Goal: Task Accomplishment & Management: Use online tool/utility

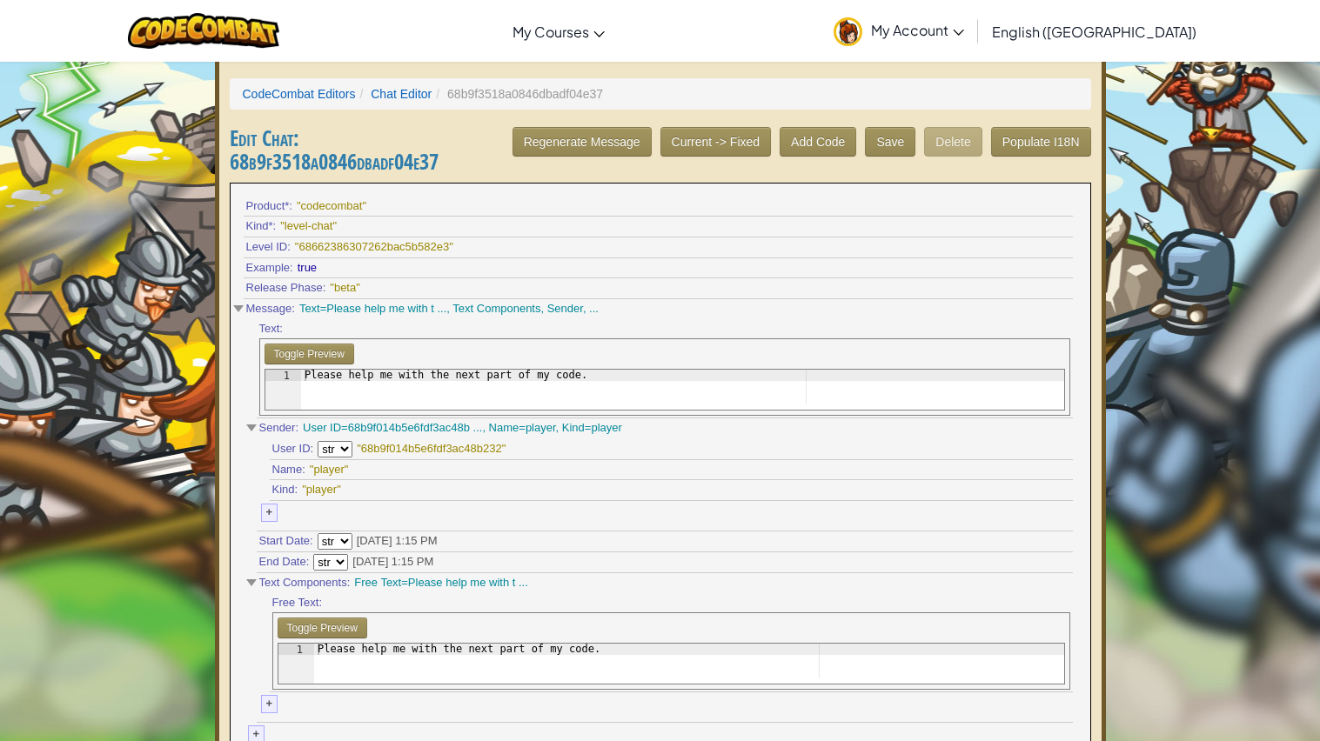
click at [315, 398] on div "Please help me with the next part of my code." at bounding box center [683, 387] width 764 height 34
type textarea "Please help me with the next part of my code."
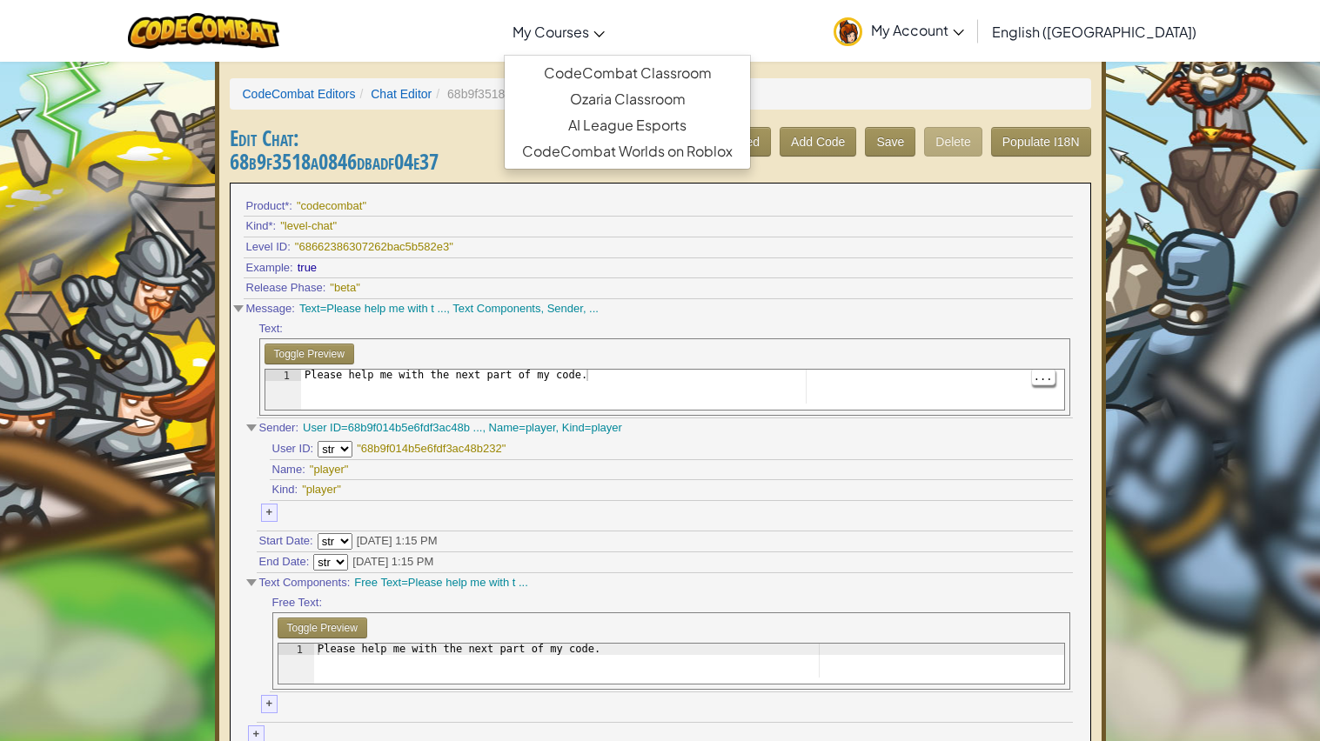
click at [588, 32] on span "My Courses" at bounding box center [550, 32] width 77 height 18
click at [964, 37] on span "My Account" at bounding box center [917, 30] width 93 height 18
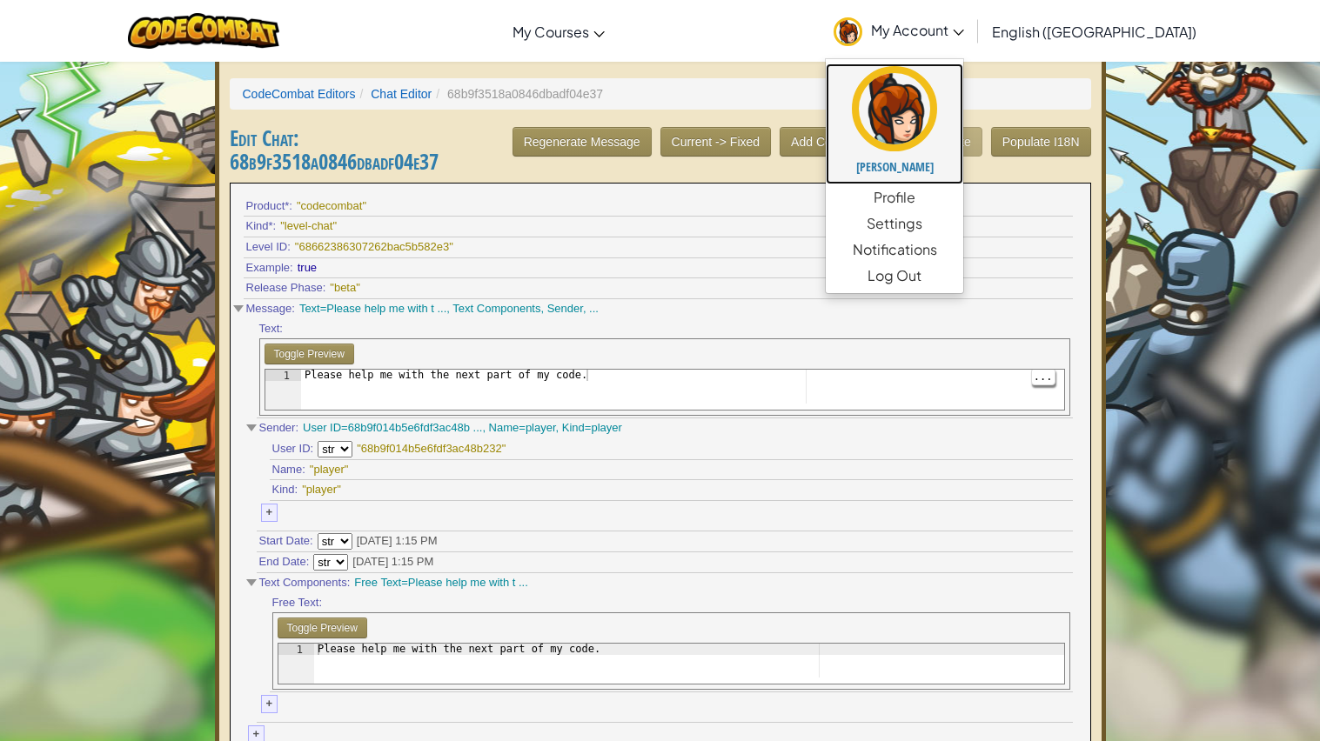
click at [946, 172] on h5 "[PERSON_NAME]" at bounding box center [894, 166] width 103 height 13
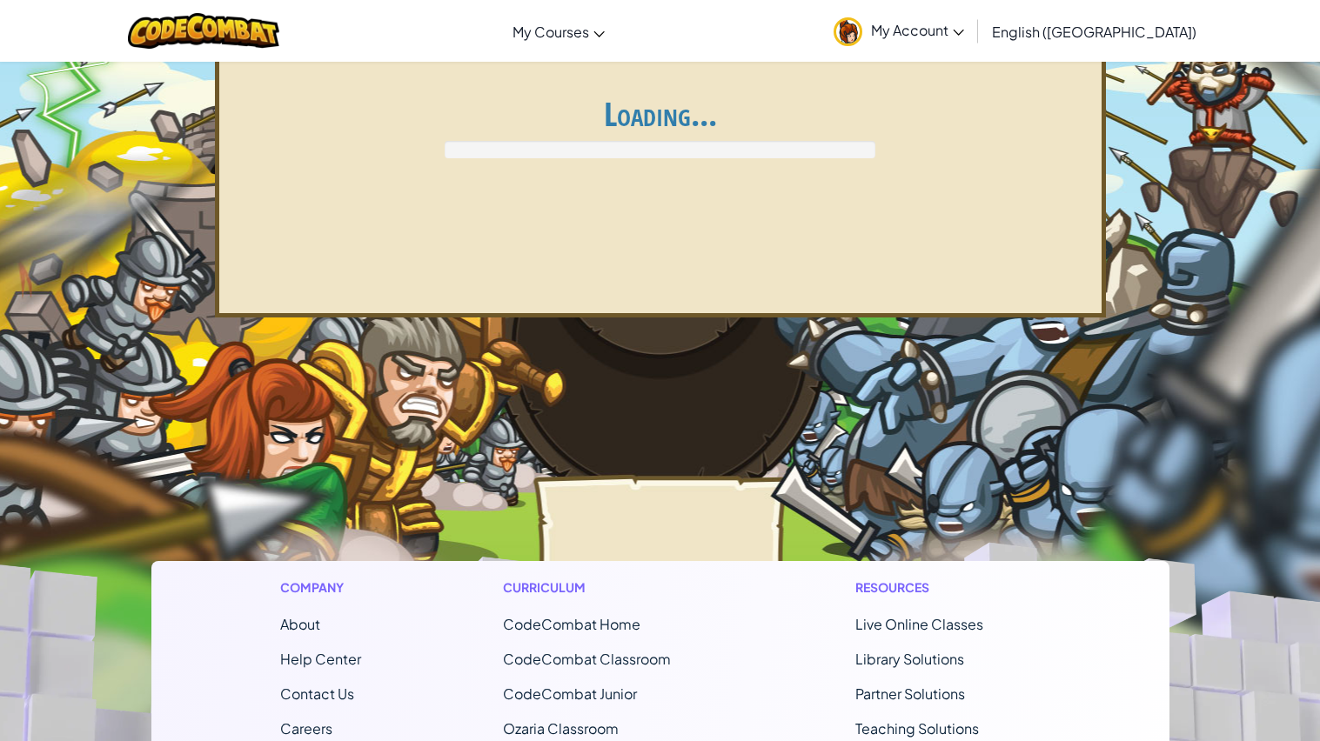
click at [983, 172] on div "Account Profile Favorite language is python . Heroes Unlocked 14 / 21 Level 1 I…" at bounding box center [660, 187] width 891 height 261
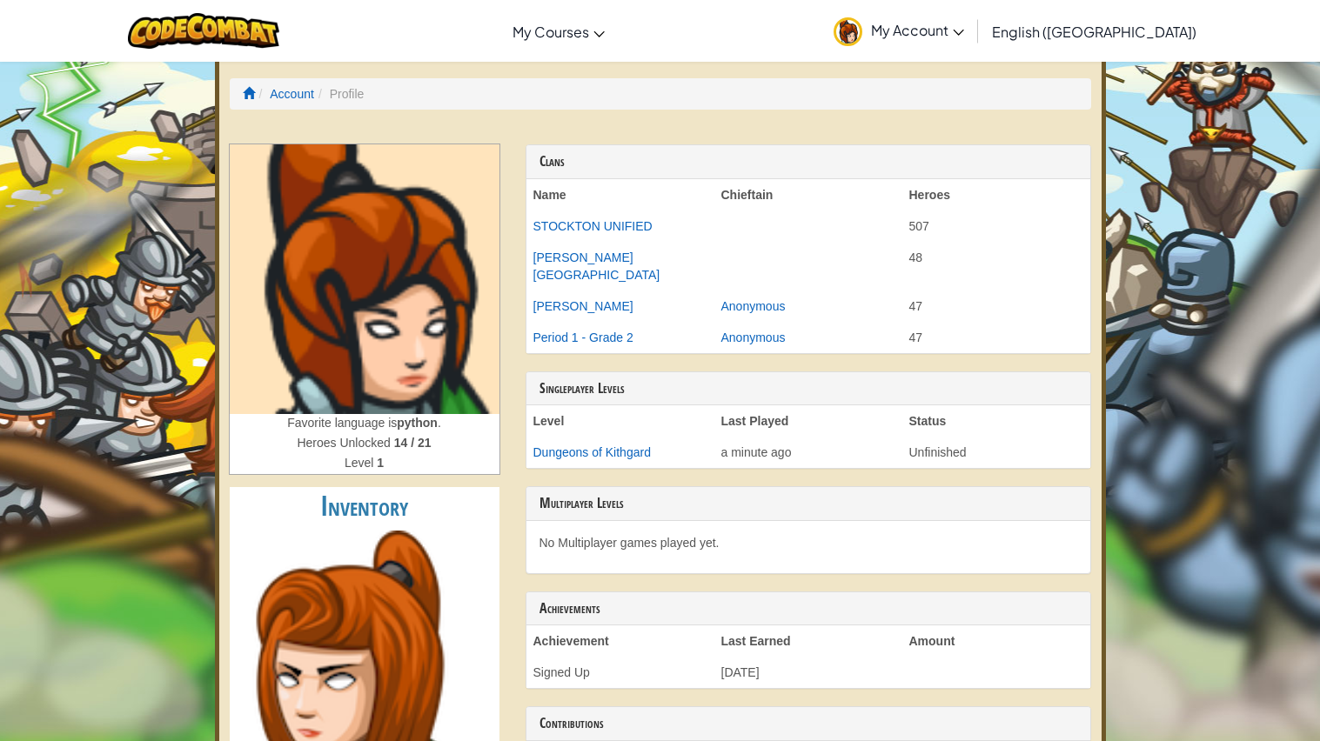
click at [247, 97] on span at bounding box center [249, 93] width 12 height 12
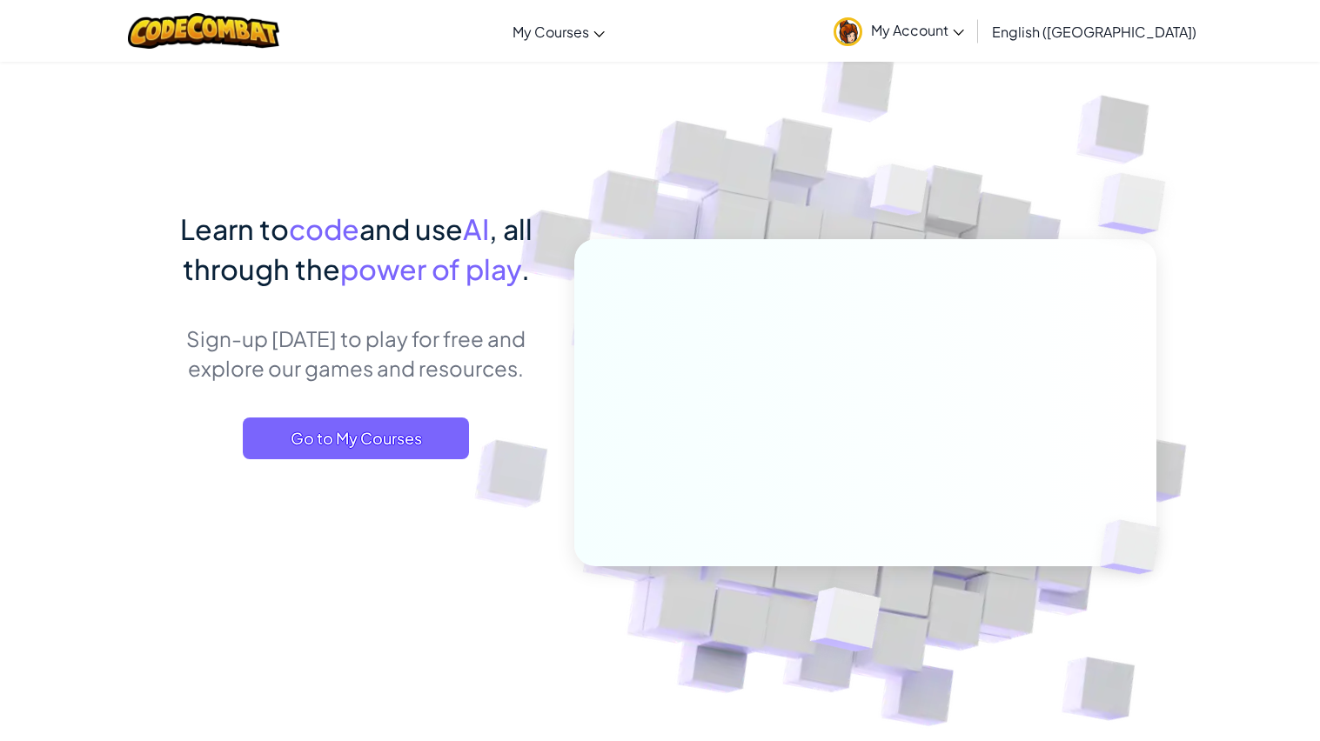
click at [331, 468] on div "Learn to code and use AI , all through the power of play . Sign-up [DATE] to pl…" at bounding box center [356, 351] width 384 height 285
click at [293, 441] on span "Go to My Courses" at bounding box center [356, 439] width 226 height 42
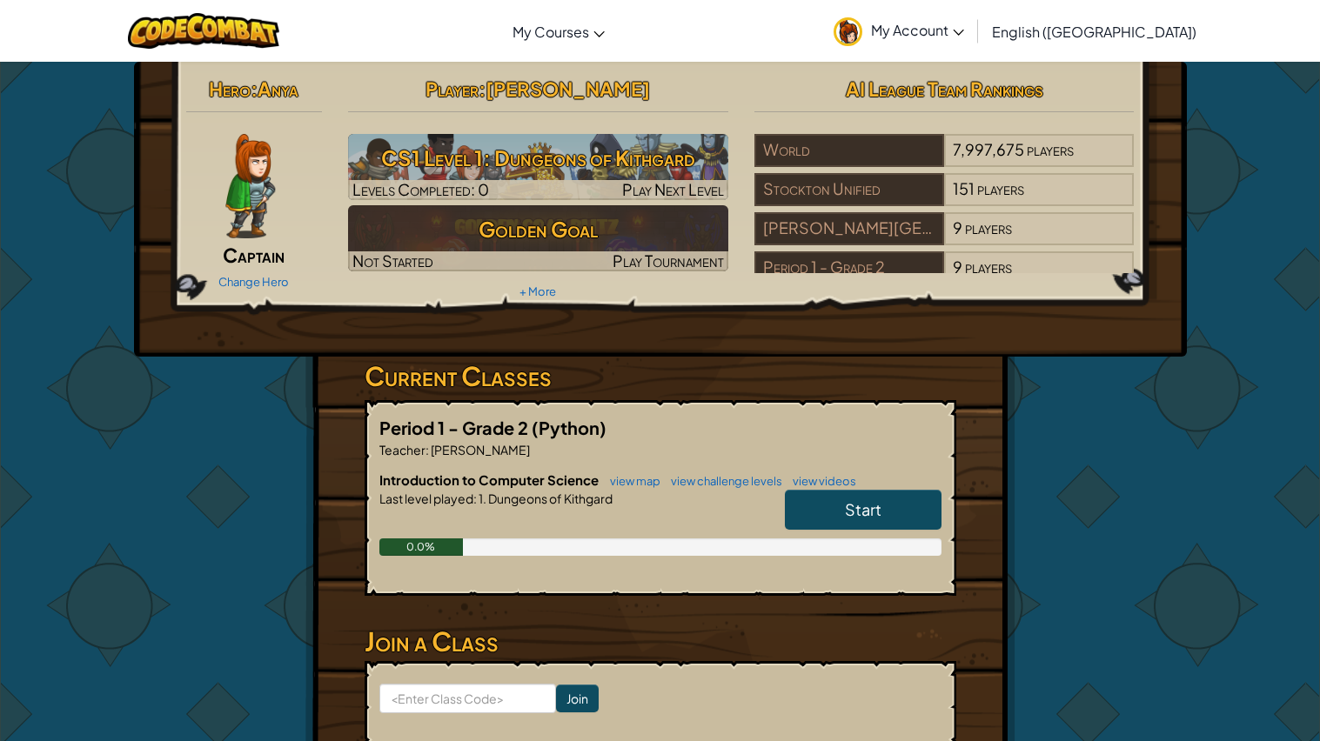
click at [831, 504] on link "Start" at bounding box center [863, 510] width 157 height 40
click at [835, 518] on link "Start" at bounding box center [863, 510] width 157 height 40
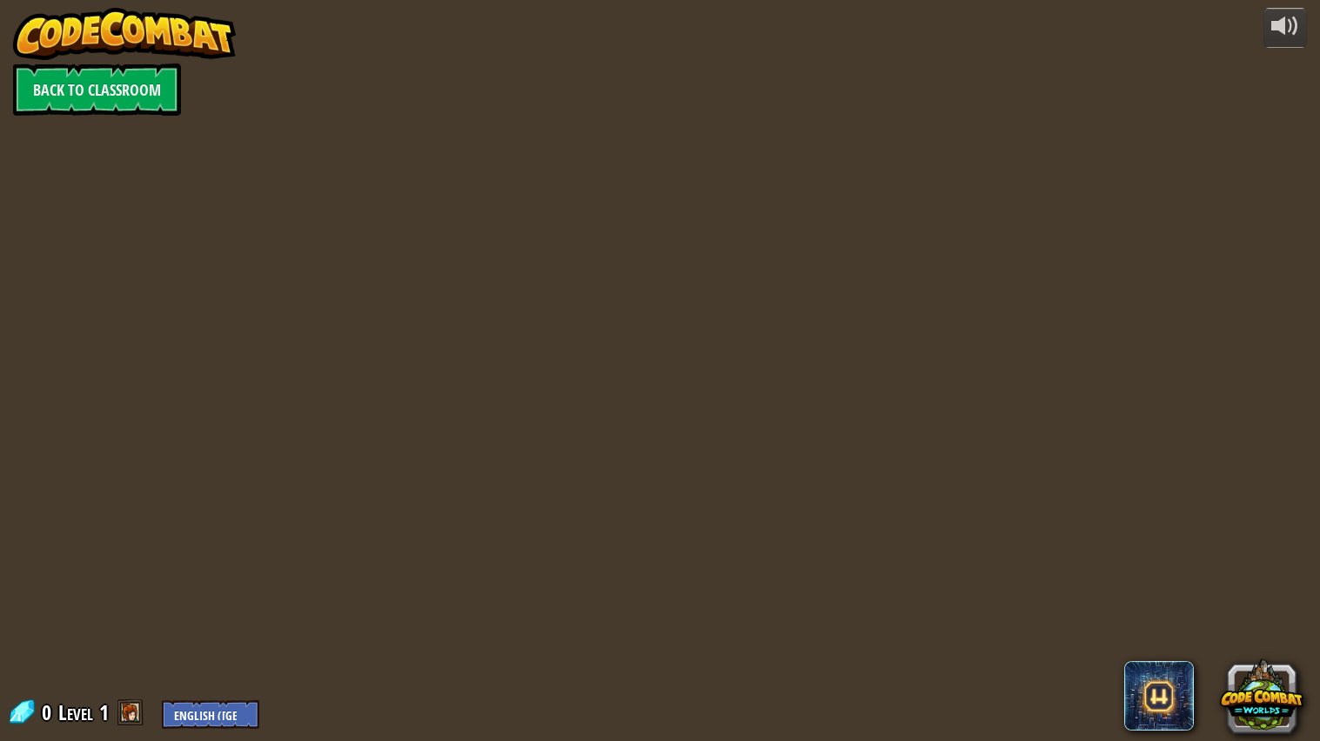
click at [816, 519] on div at bounding box center [659, 371] width 1135 height 742
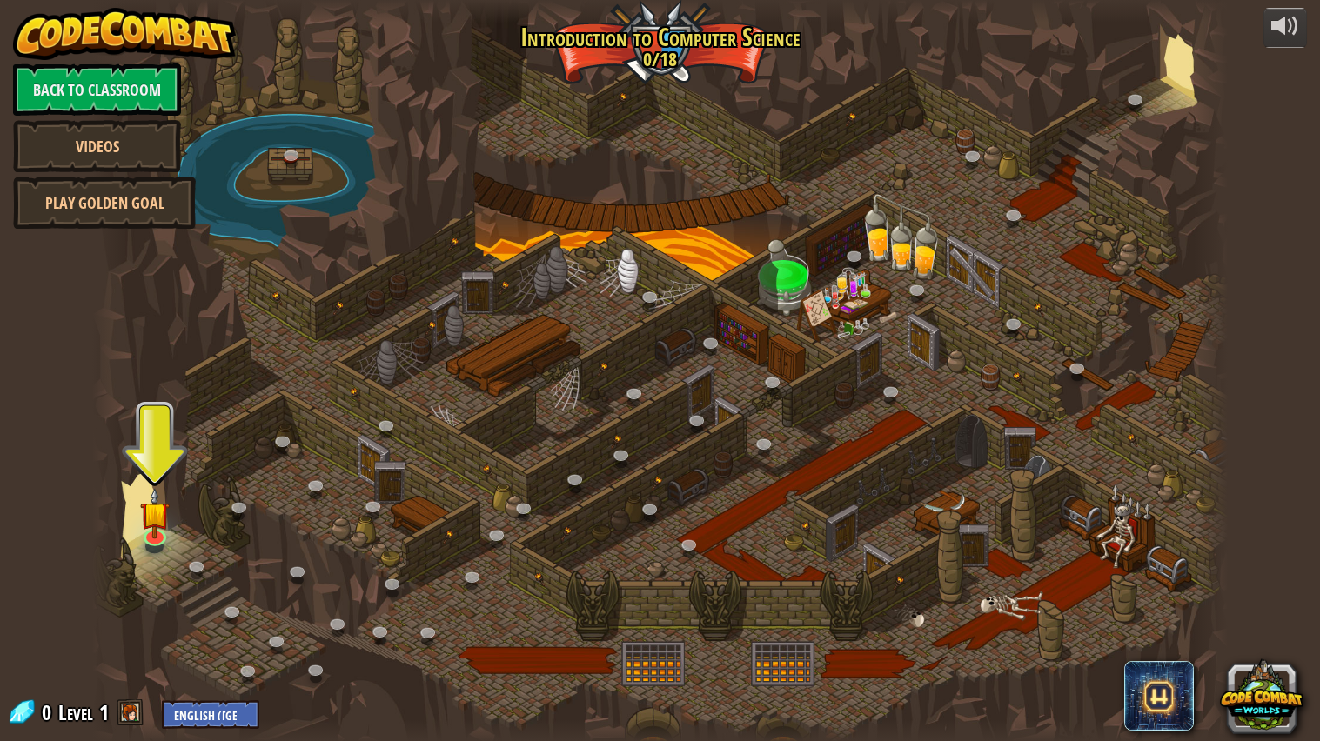
click at [137, 564] on div at bounding box center [659, 371] width 1135 height 742
click at [142, 546] on link at bounding box center [154, 533] width 35 height 35
click at [149, 521] on img at bounding box center [154, 501] width 30 height 68
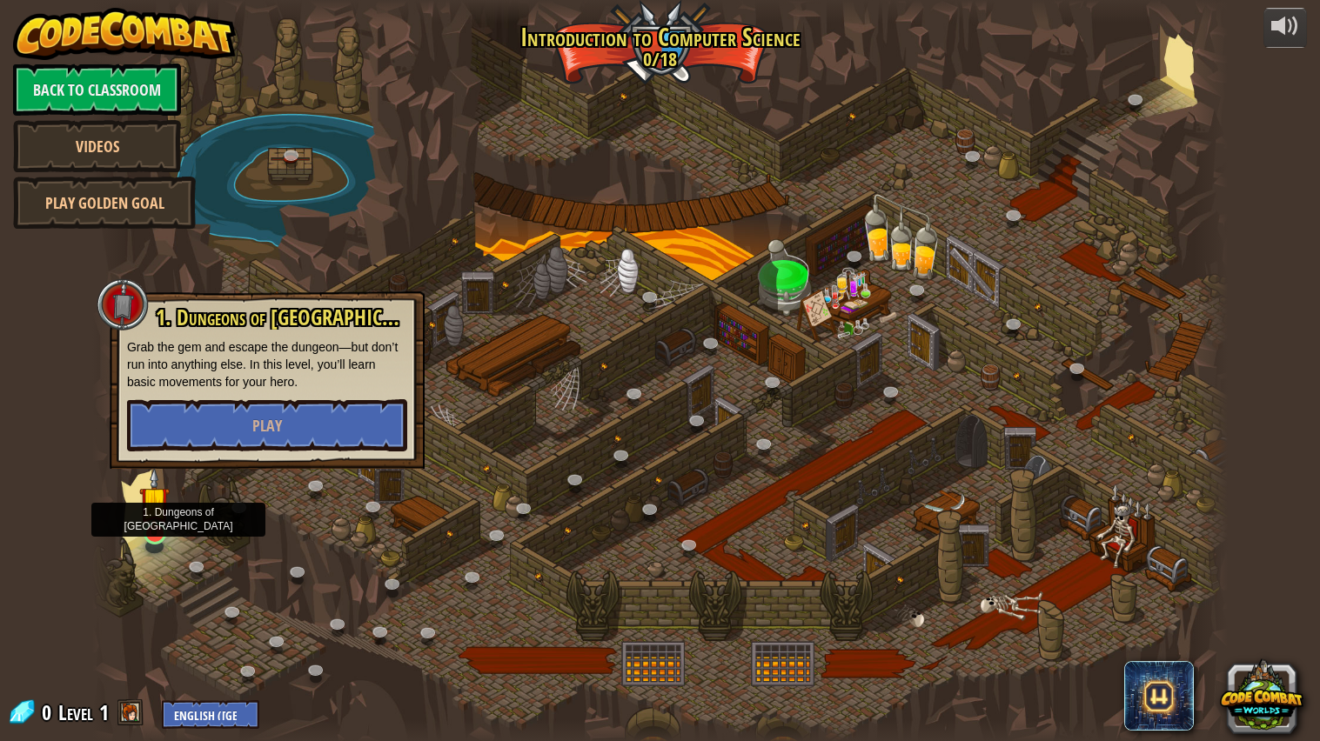
click at [149, 527] on img at bounding box center [154, 501] width 30 height 68
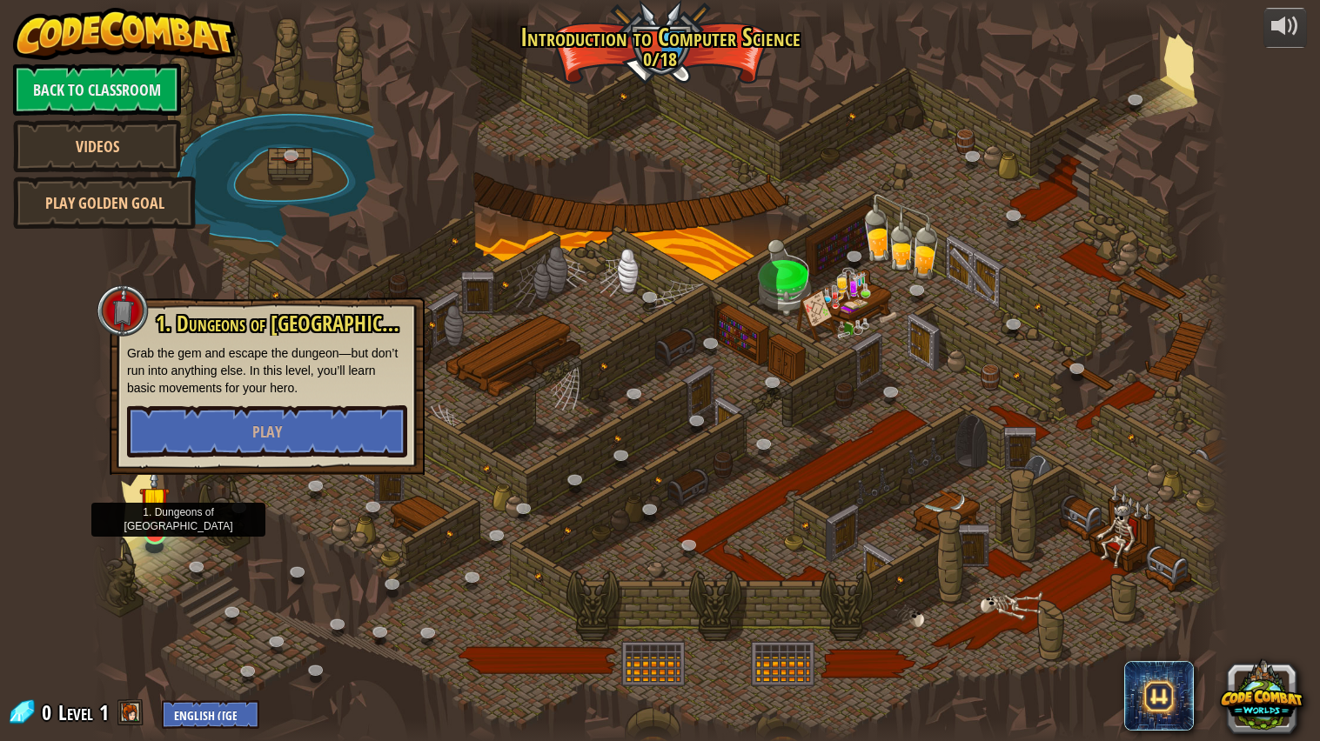
click at [139, 525] on img at bounding box center [154, 501] width 30 height 68
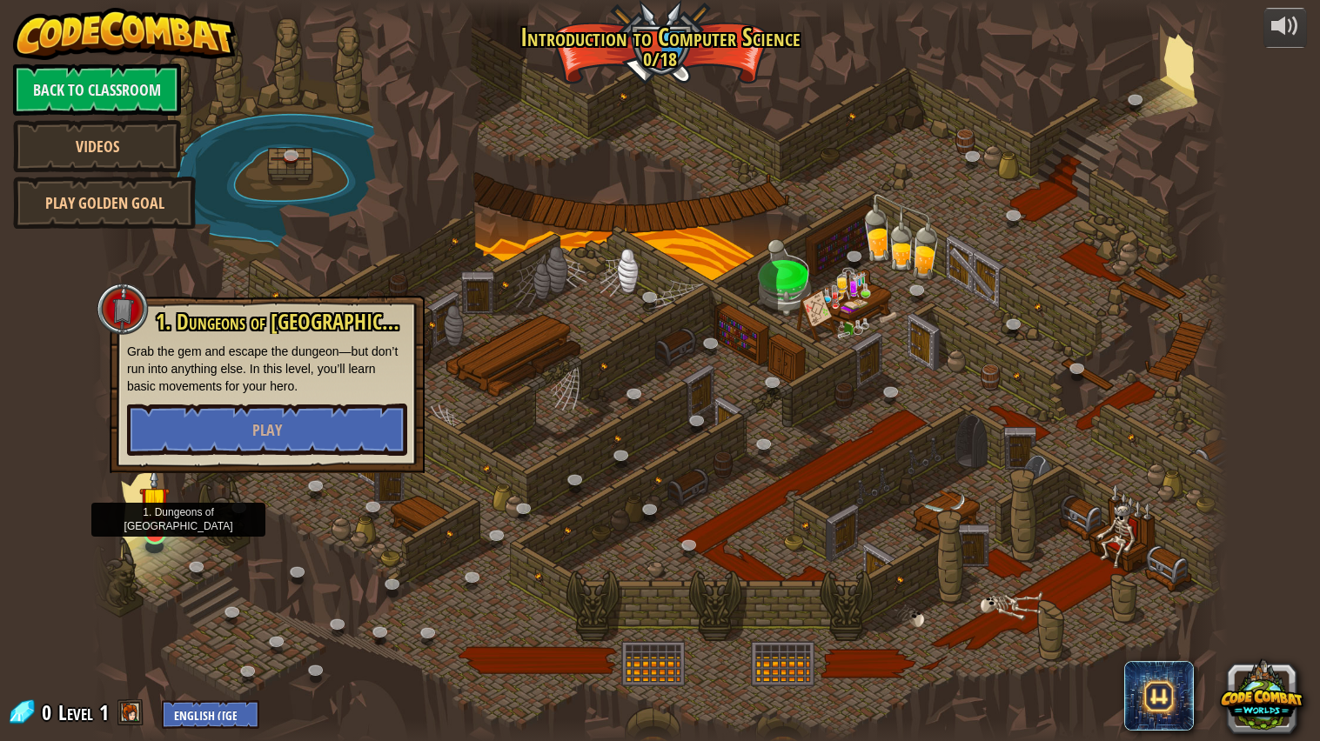
click at [140, 525] on img at bounding box center [154, 501] width 30 height 68
click at [180, 431] on button "Play" at bounding box center [267, 430] width 280 height 52
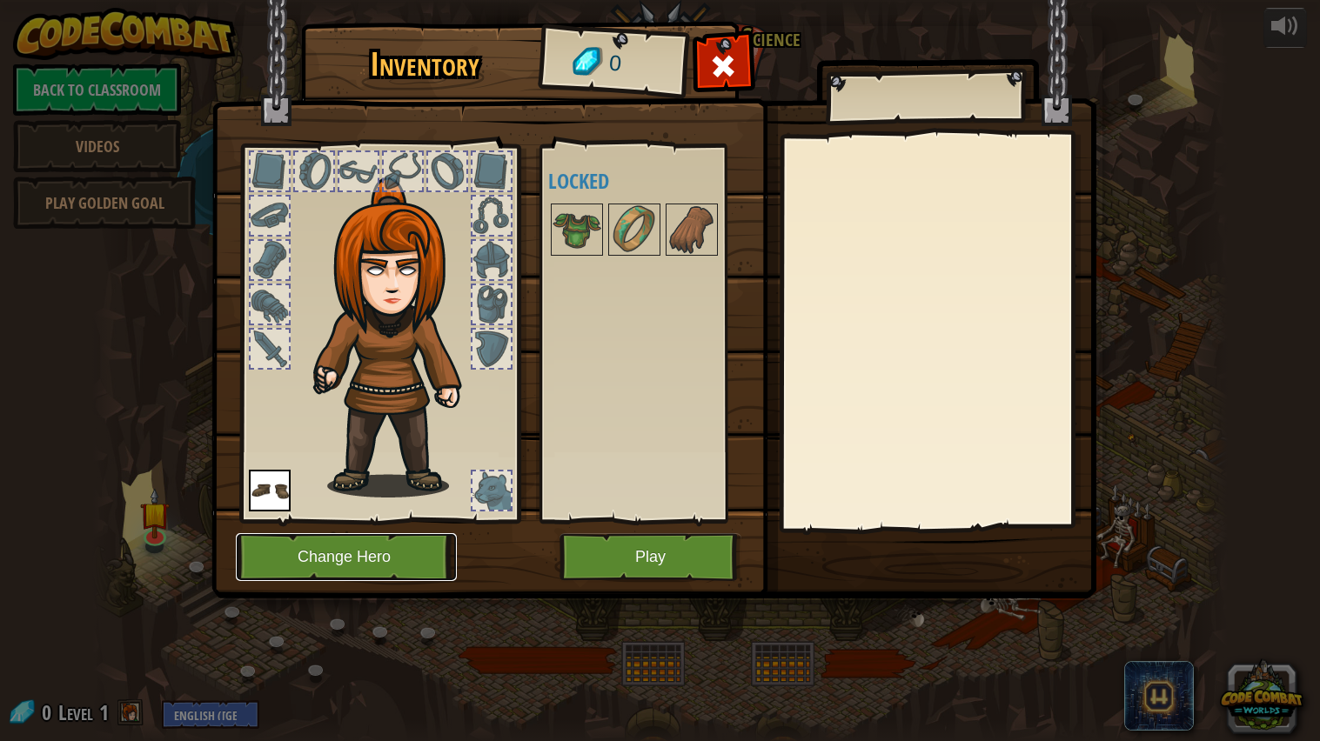
click at [345, 564] on button "Change Hero" at bounding box center [346, 557] width 221 height 48
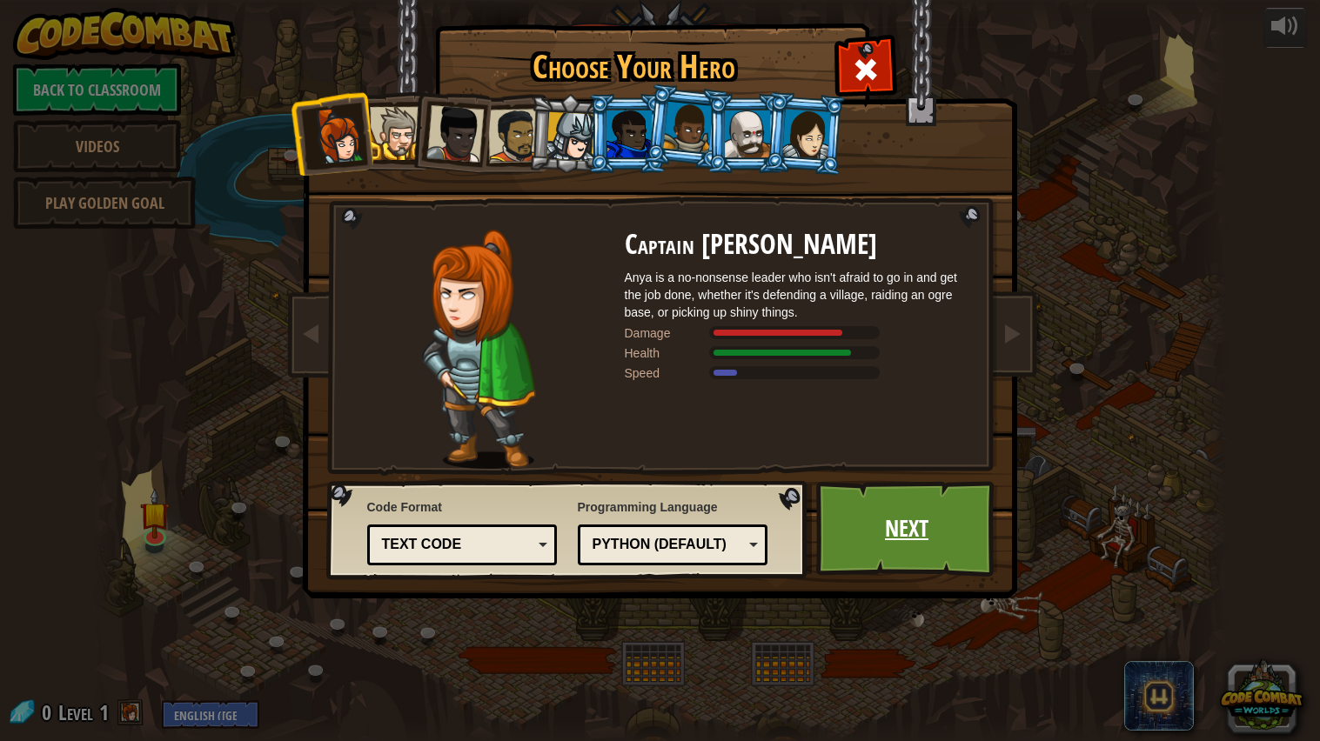
click at [838, 543] on link "Next" at bounding box center [907, 529] width 182 height 96
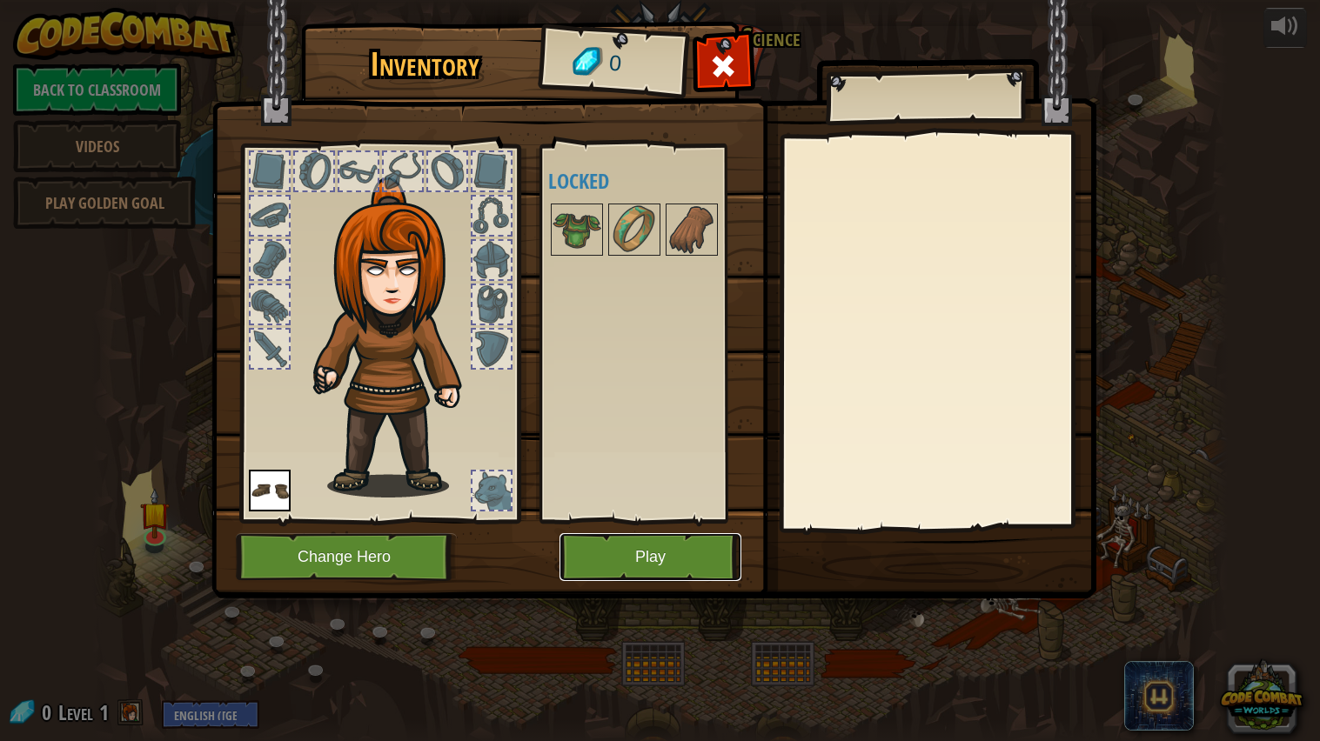
click at [627, 553] on button "Play" at bounding box center [650, 557] width 182 height 48
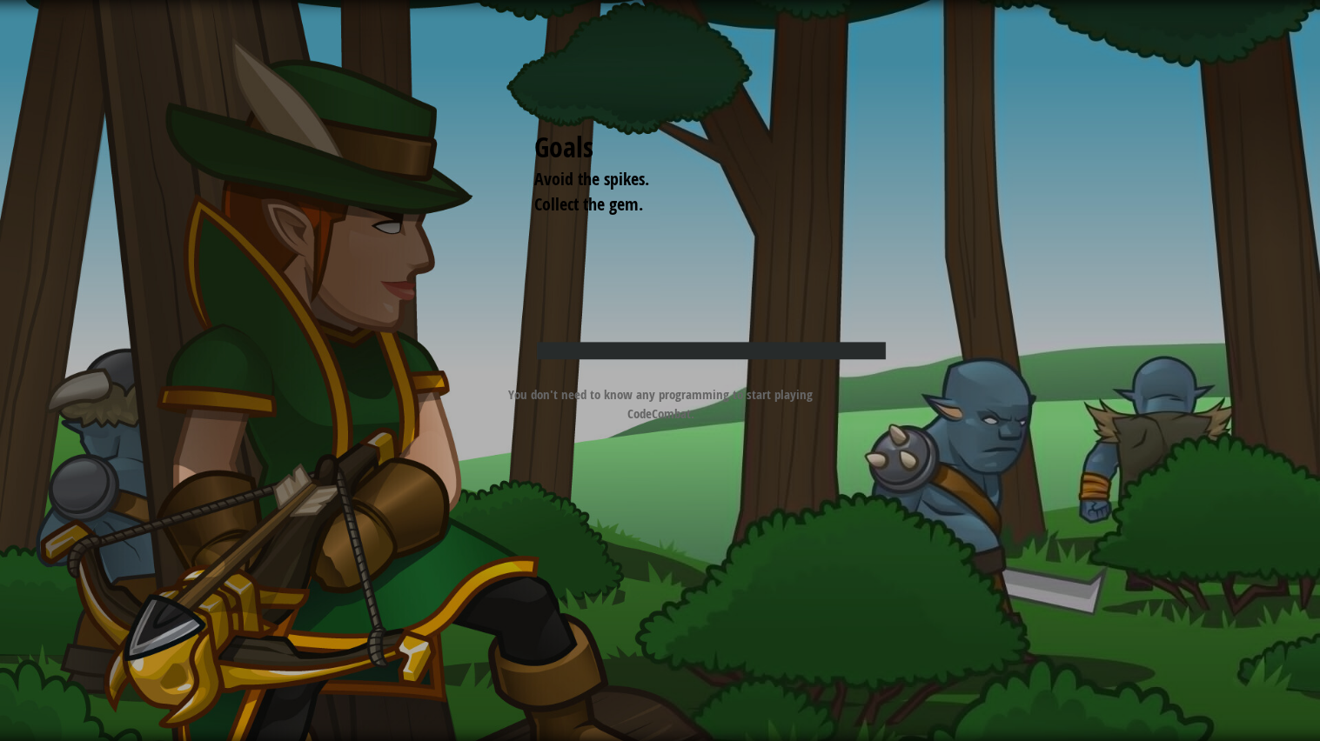
click at [625, 560] on div "Goals Avoid the spikes. Collect the gem. Start Level Error loading from server.…" at bounding box center [660, 370] width 1320 height 741
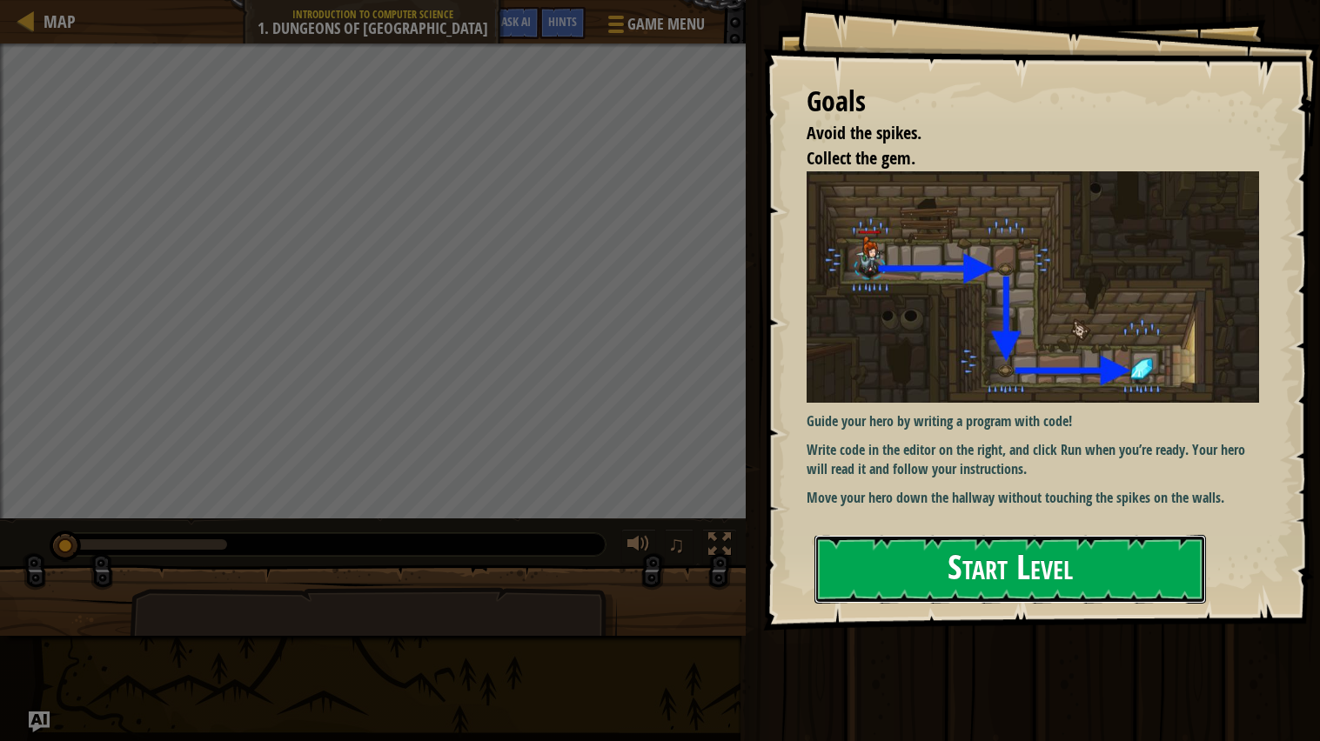
click at [1123, 565] on button "Start Level" at bounding box center [1009, 569] width 391 height 69
click at [1137, 565] on button "Start Level" at bounding box center [1009, 569] width 391 height 69
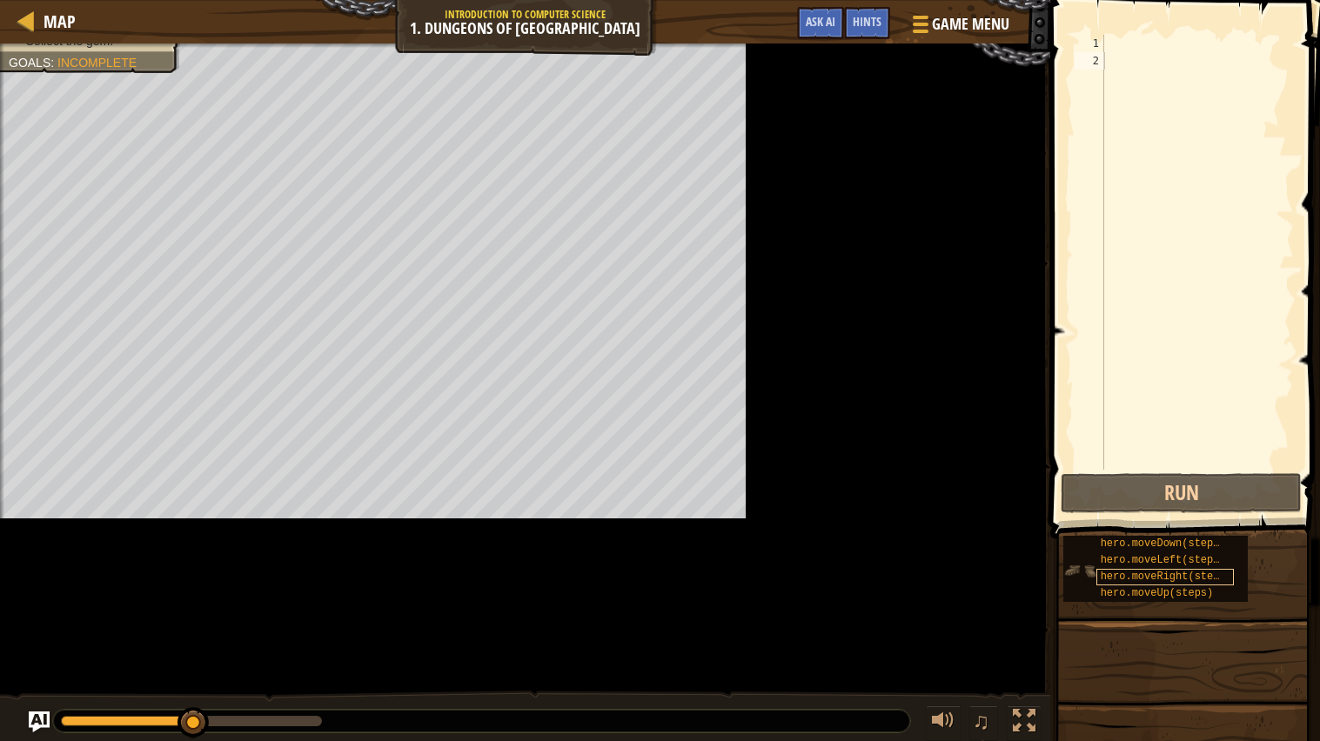
click at [1112, 579] on span "hero.moveRight(steps)" at bounding box center [1166, 577] width 131 height 12
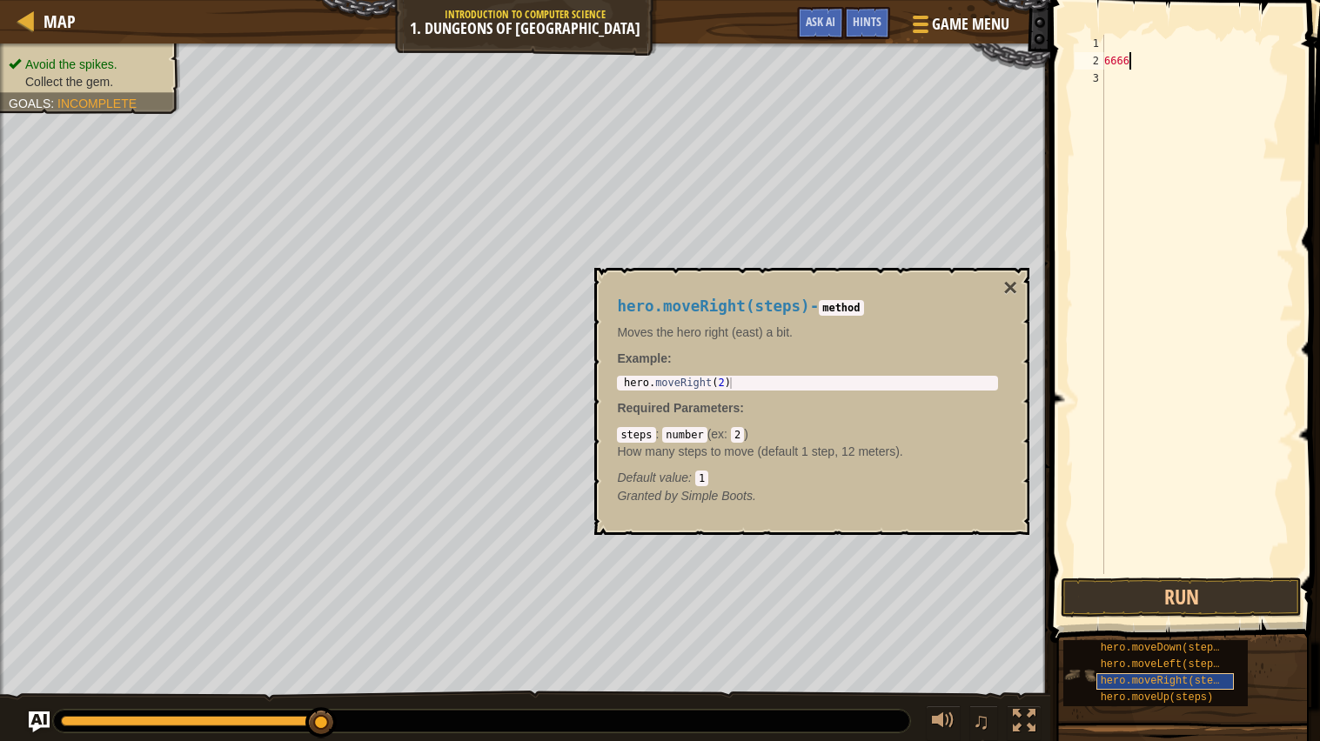
scroll to position [7, 1]
type textarea "66666"
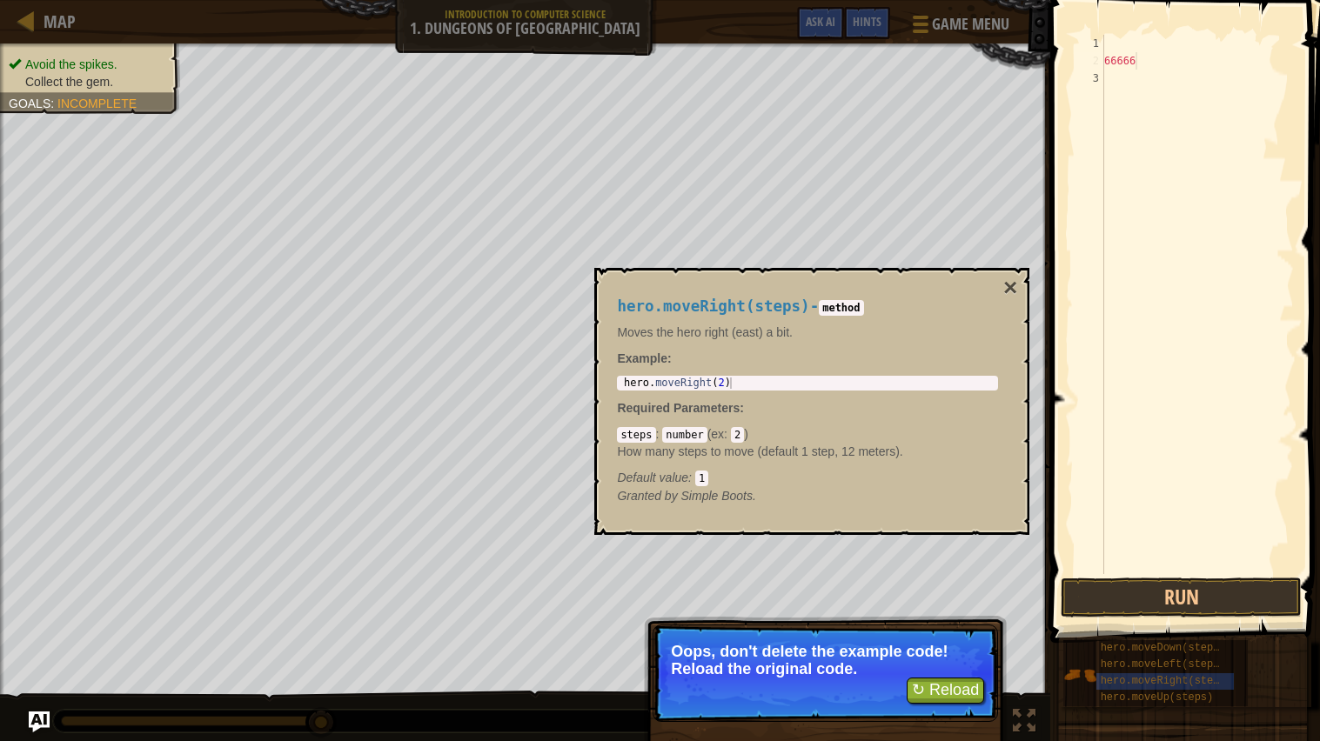
click at [1082, 72] on div "3" at bounding box center [1089, 78] width 30 height 17
click at [1099, 71] on div "3" at bounding box center [1089, 78] width 30 height 17
click at [1111, 68] on div "66666" at bounding box center [1197, 322] width 193 height 574
type textarea "66666"
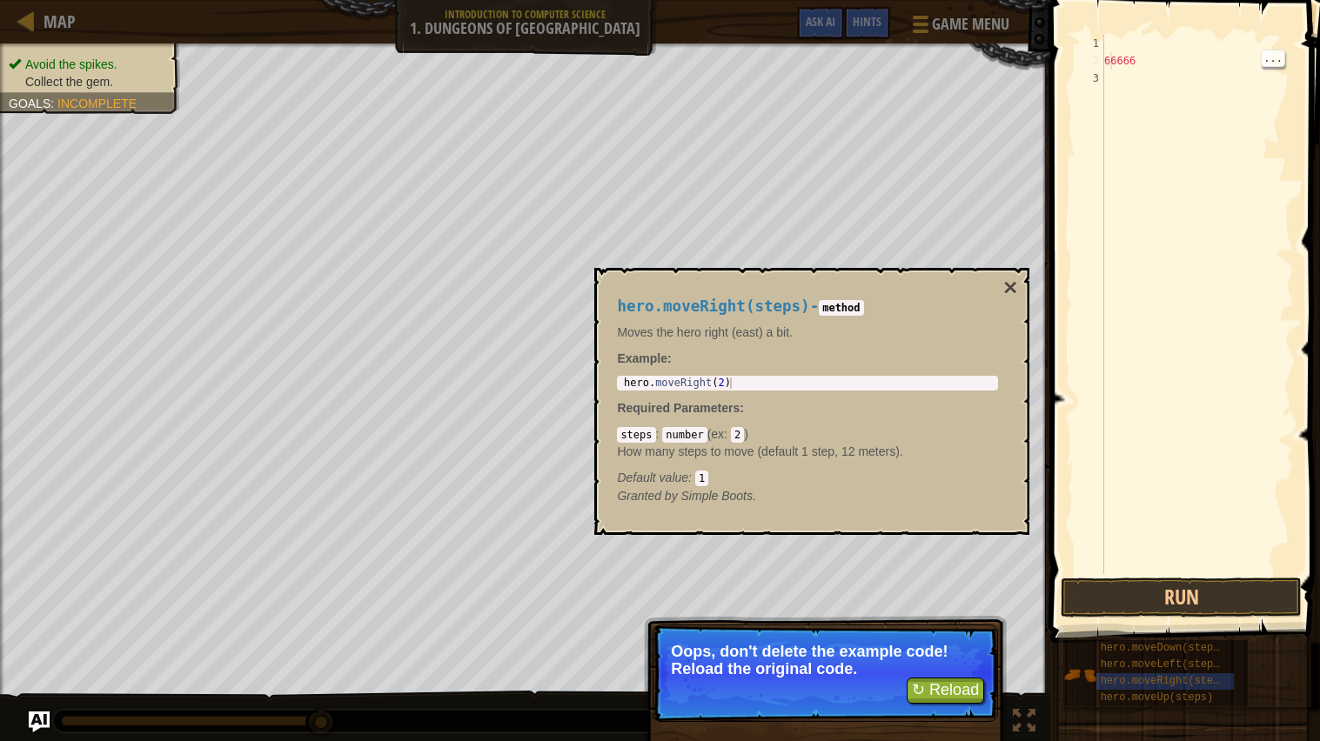
click at [1117, 155] on div "66666" at bounding box center [1197, 322] width 193 height 574
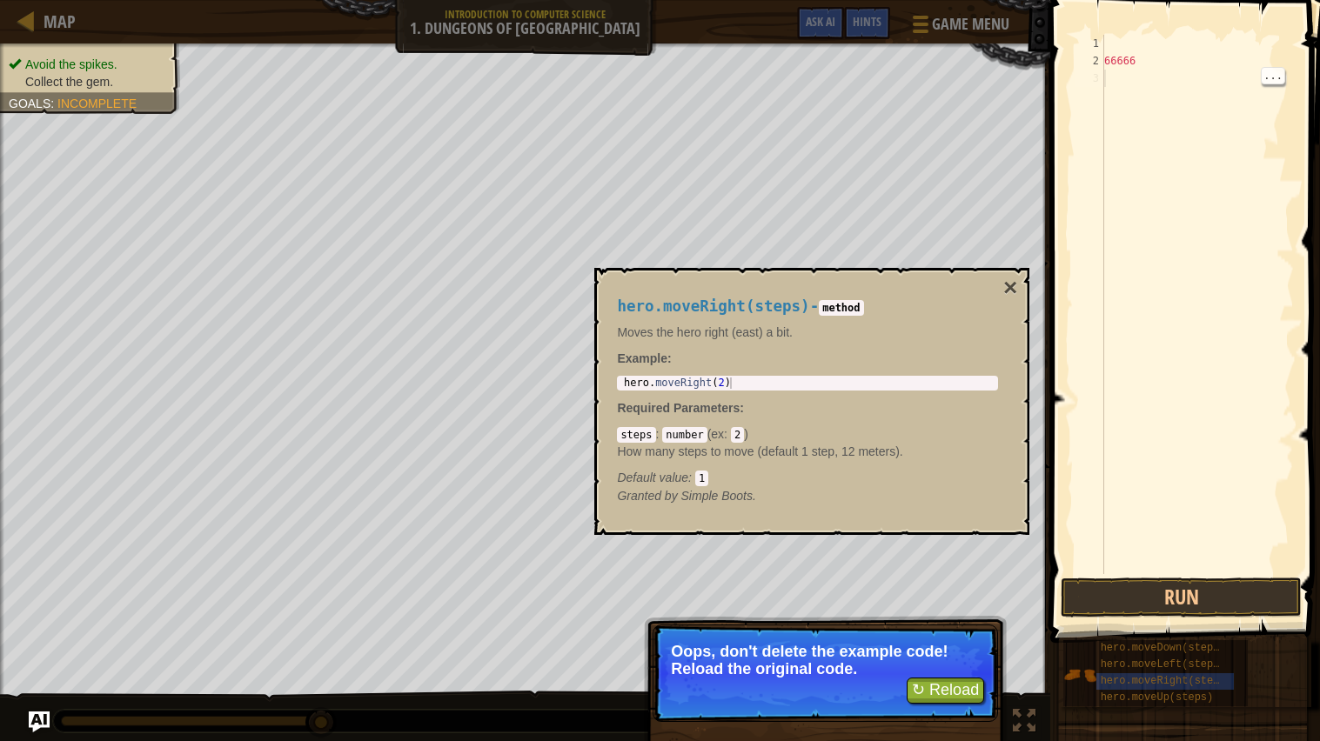
click at [1095, 80] on div "3" at bounding box center [1089, 78] width 30 height 17
click at [1138, 71] on div "66666" at bounding box center [1197, 322] width 193 height 574
click at [1133, 68] on div "66666" at bounding box center [1197, 322] width 193 height 574
type textarea "66666"
click at [1124, 67] on div "66666" at bounding box center [1197, 322] width 193 height 574
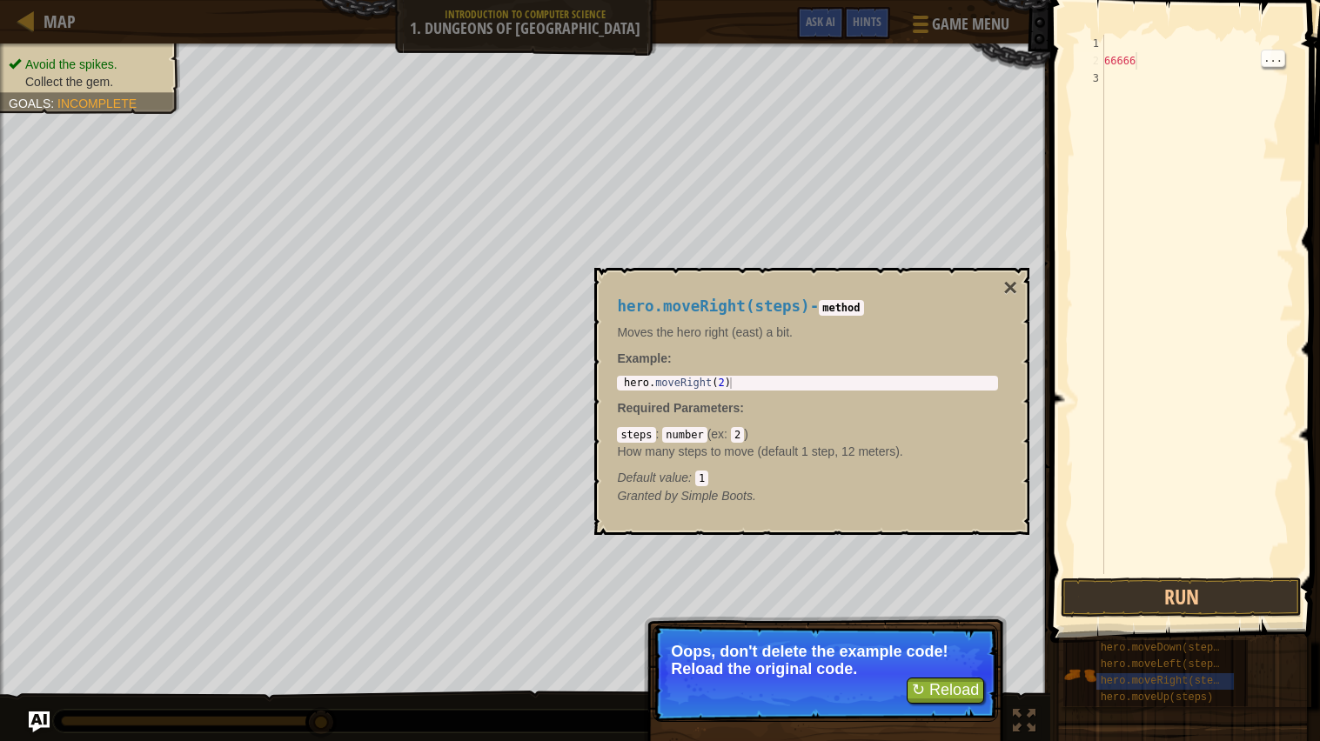
click at [1146, 54] on div "66666" at bounding box center [1197, 322] width 193 height 574
click at [1124, 70] on div "66666" at bounding box center [1197, 322] width 193 height 574
type textarea "66666"
click at [1007, 294] on button "×" at bounding box center [1010, 288] width 14 height 24
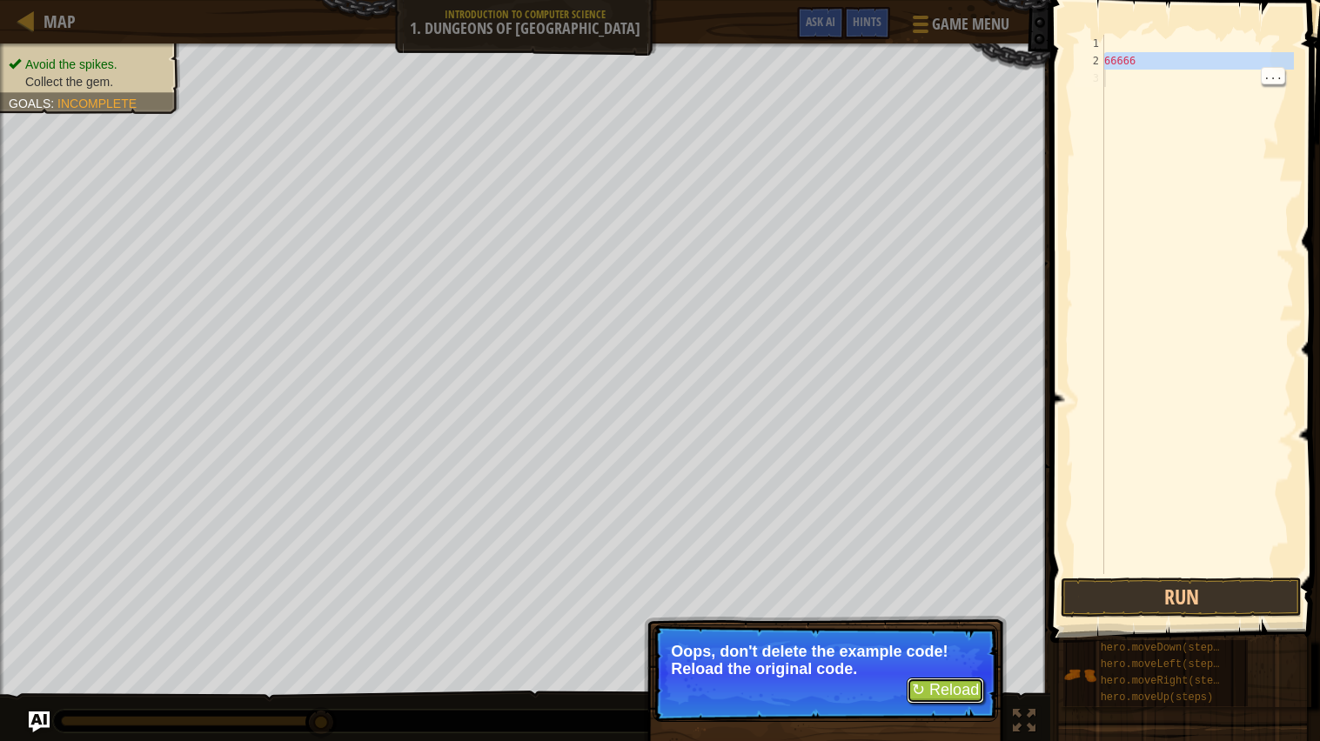
click at [951, 700] on button "↻ Reload" at bounding box center [945, 691] width 77 height 26
click at [966, 701] on button "↻ Reload" at bounding box center [945, 691] width 77 height 26
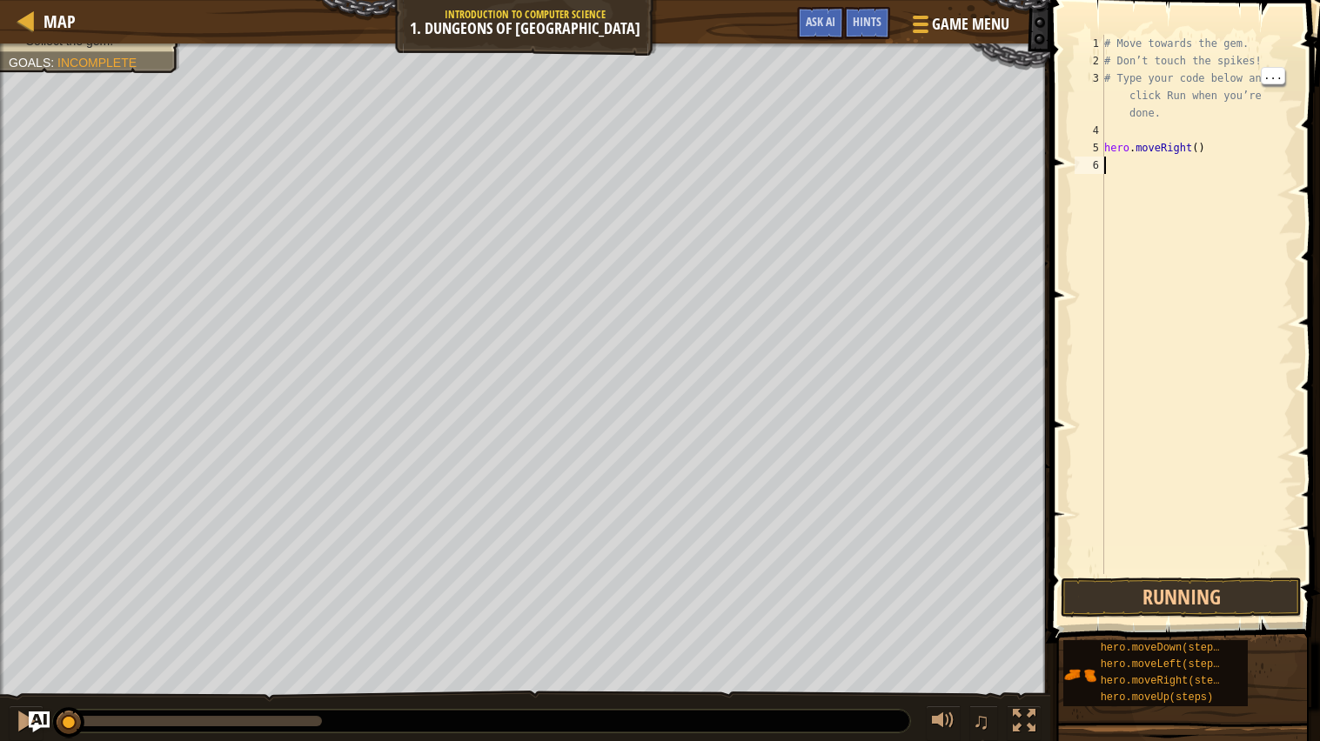
click at [940, 695] on div "♫" at bounding box center [525, 717] width 1050 height 52
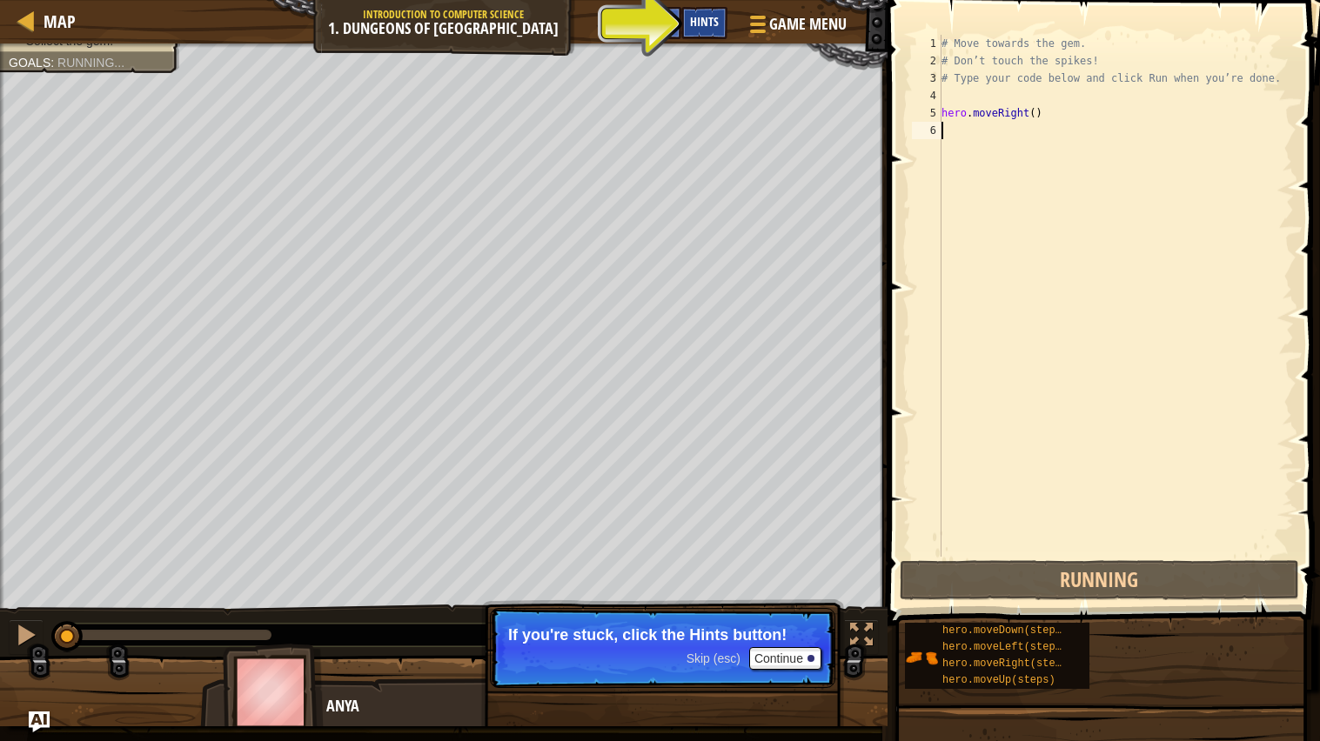
click at [689, 23] on div "Hints" at bounding box center [704, 23] width 46 height 32
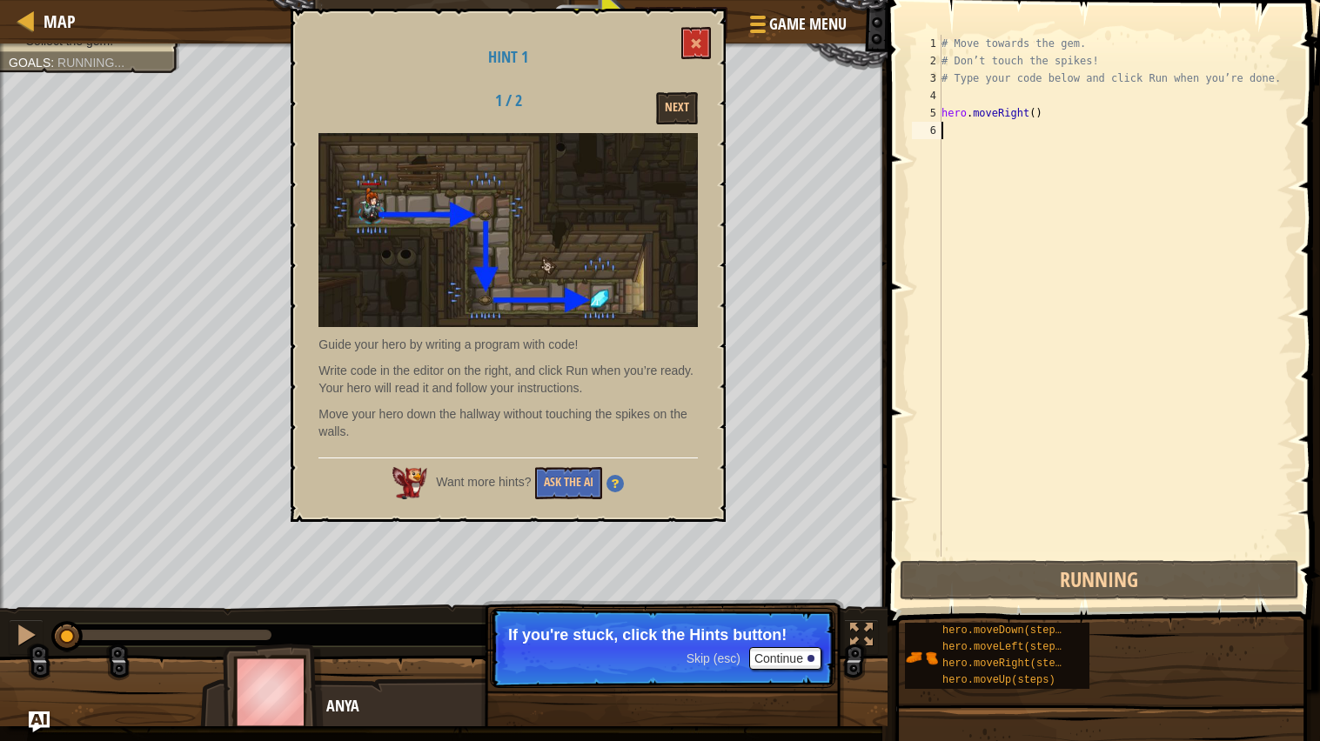
click at [692, 10] on div "Hint 1 1 / 2 Next Guide your hero by writing a program with code! Write code in…" at bounding box center [508, 265] width 435 height 513
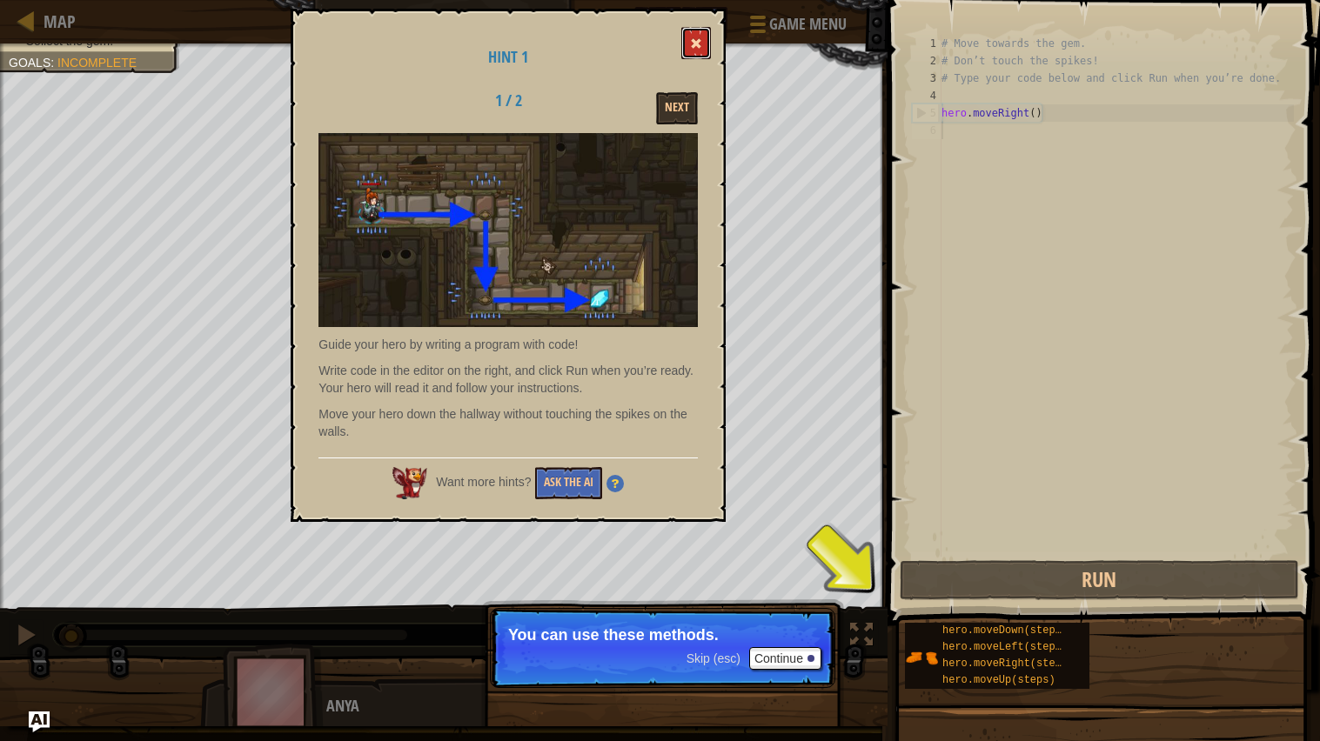
click at [705, 45] on button at bounding box center [696, 43] width 30 height 32
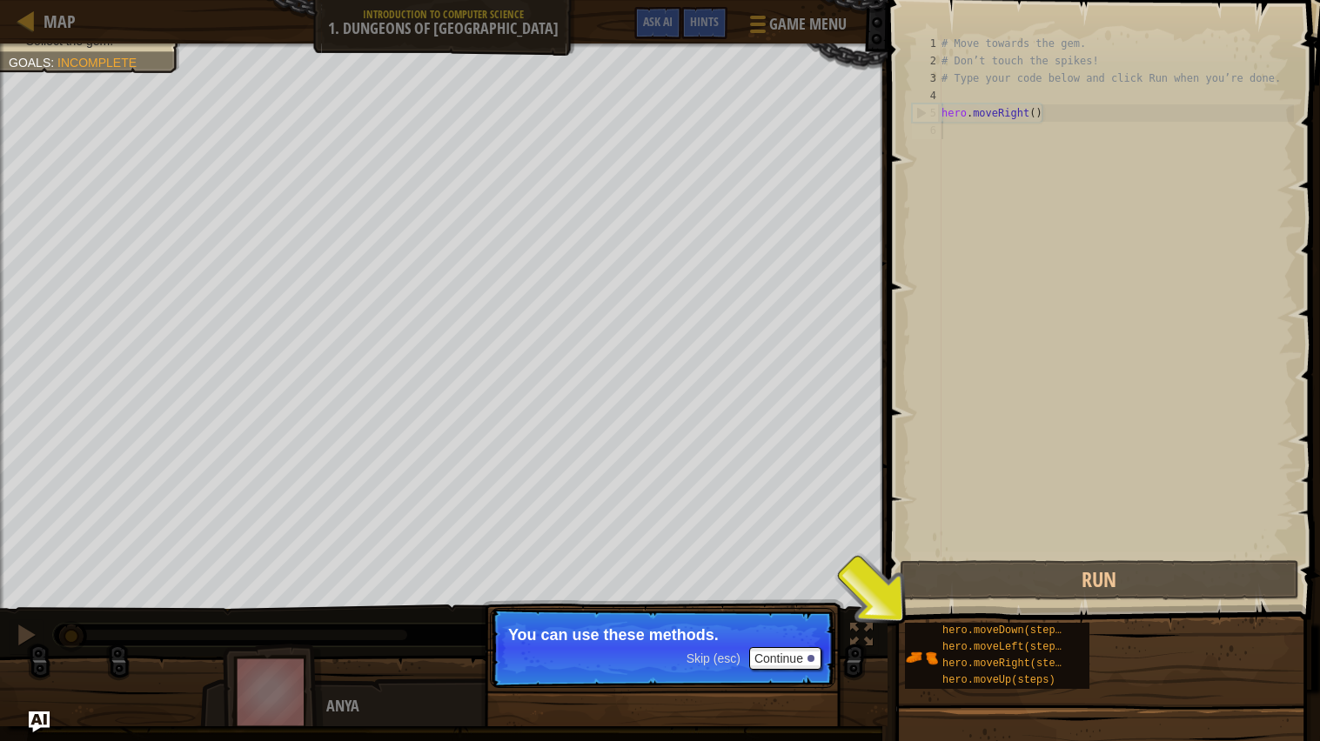
click at [885, 630] on div "1 2 3 4 5 6 # Move towards the gem. # Don’t touch the spikes! # Type your code …" at bounding box center [1101, 347] width 438 height 677
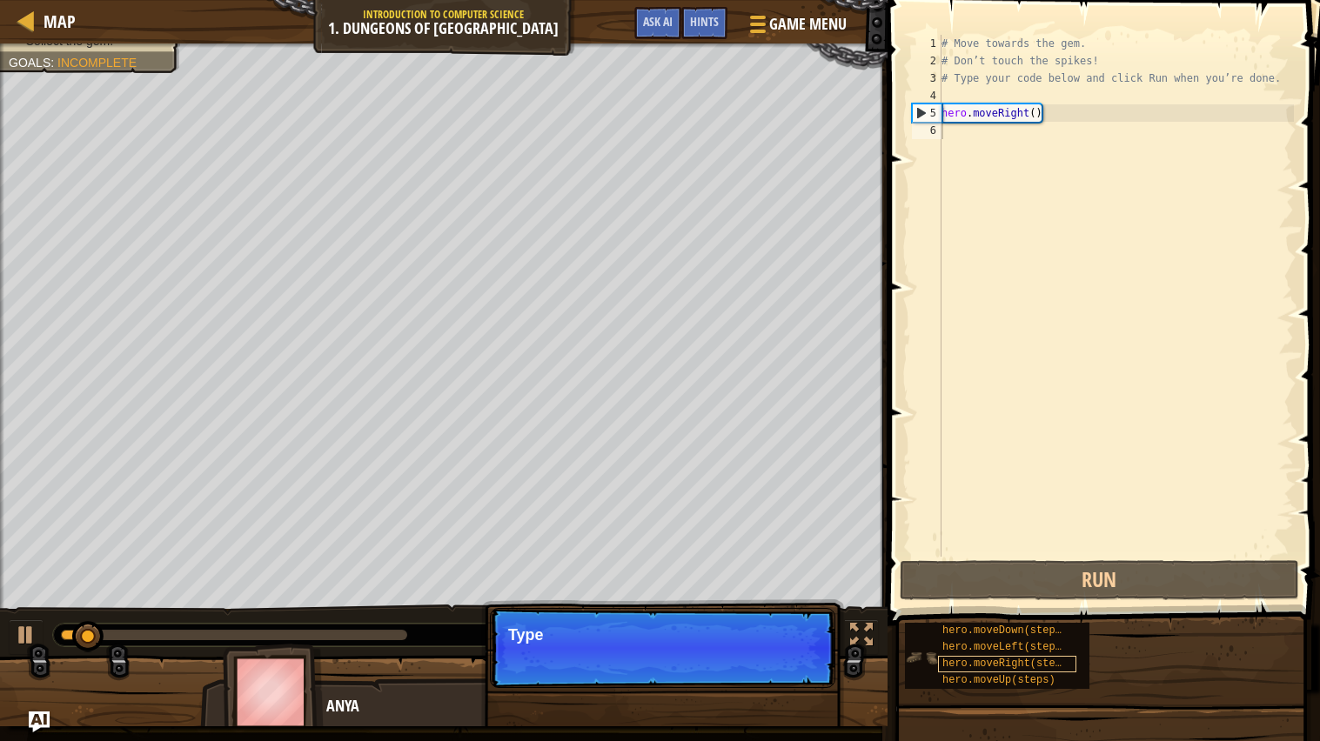
click at [957, 665] on span "hero.moveRight(steps)" at bounding box center [1007, 664] width 131 height 12
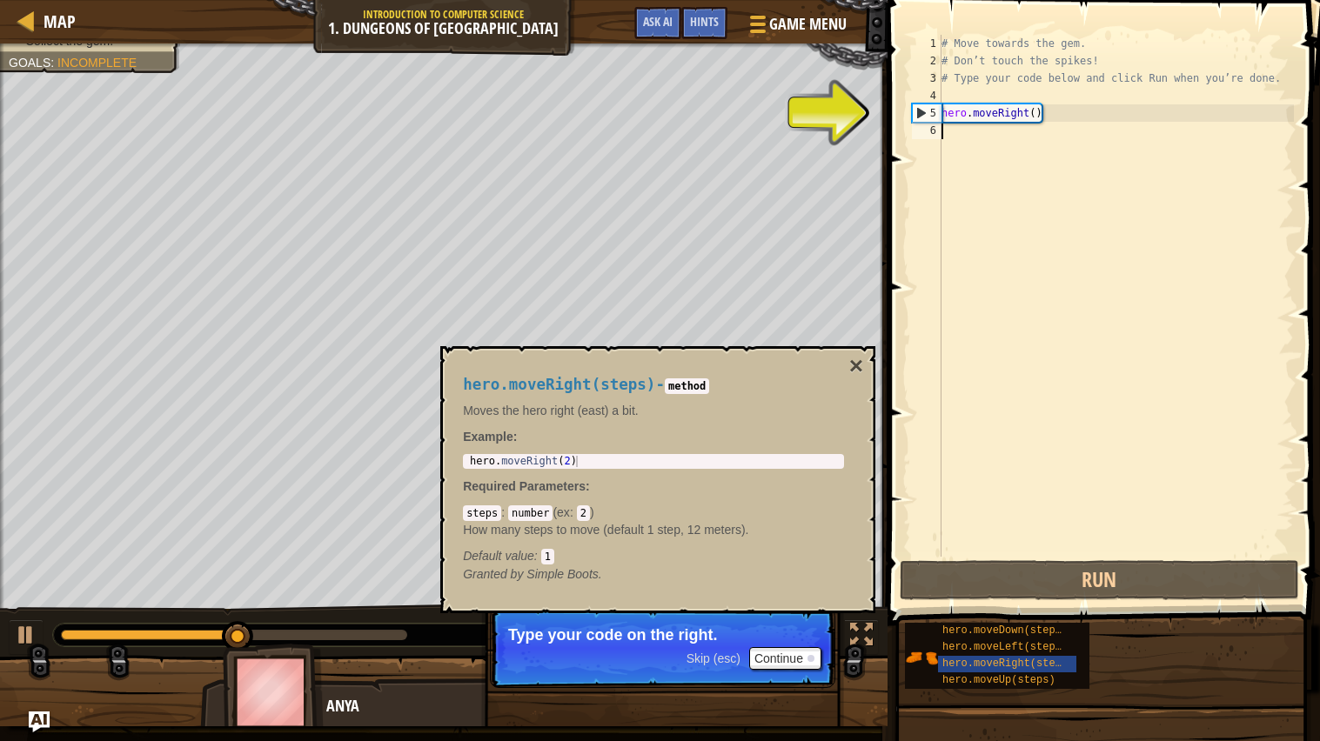
click at [986, 108] on div "# Move towards the gem. # Don’t touch the spikes! # Type your code below and cl…" at bounding box center [1116, 313] width 356 height 557
type textarea "hero.moveRight()"
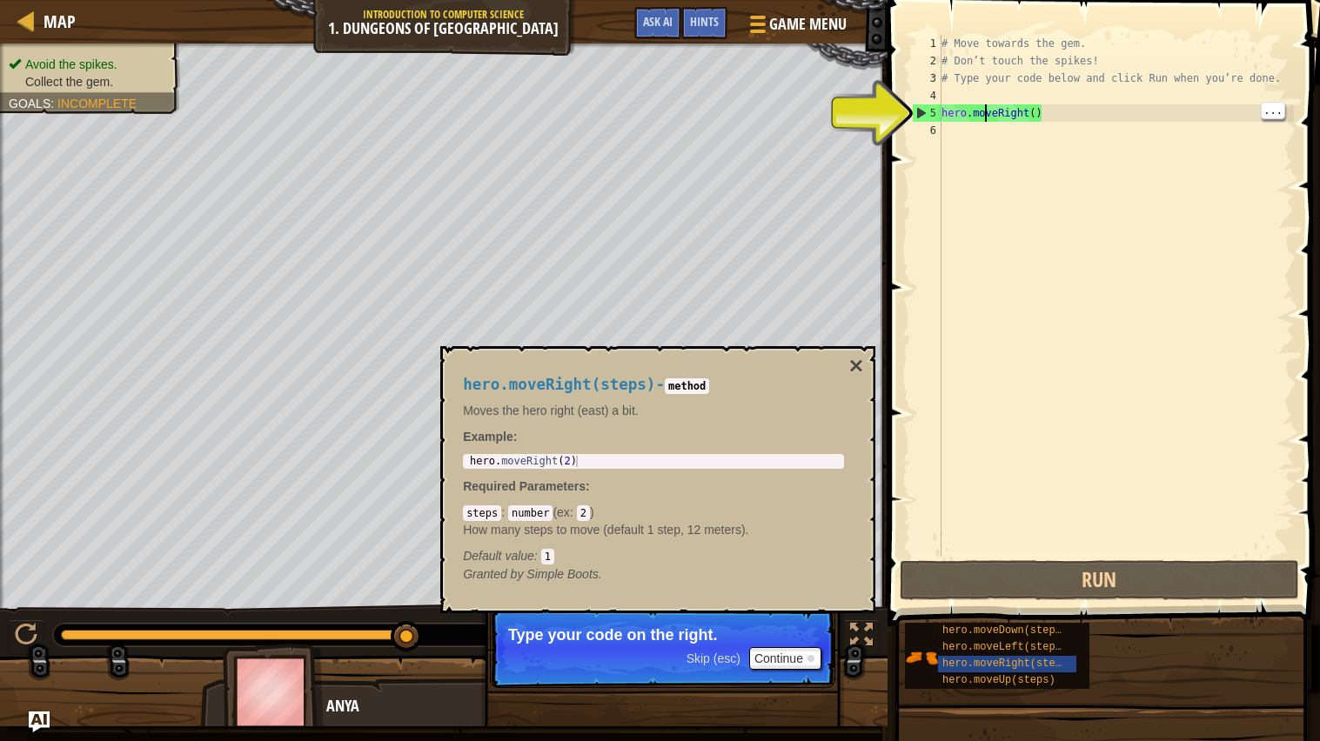
click at [941, 151] on div "# Move towards the gem. # Don’t touch the spikes! # Type your code below and cl…" at bounding box center [1116, 313] width 356 height 557
click at [950, 164] on div "# Move towards the gem. # Don’t touch the spikes! # Type your code below and cl…" at bounding box center [1116, 313] width 356 height 557
click at [956, 138] on div "# Move towards the gem. # Don’t touch the spikes! # Type your code below and cl…" at bounding box center [1116, 313] width 356 height 557
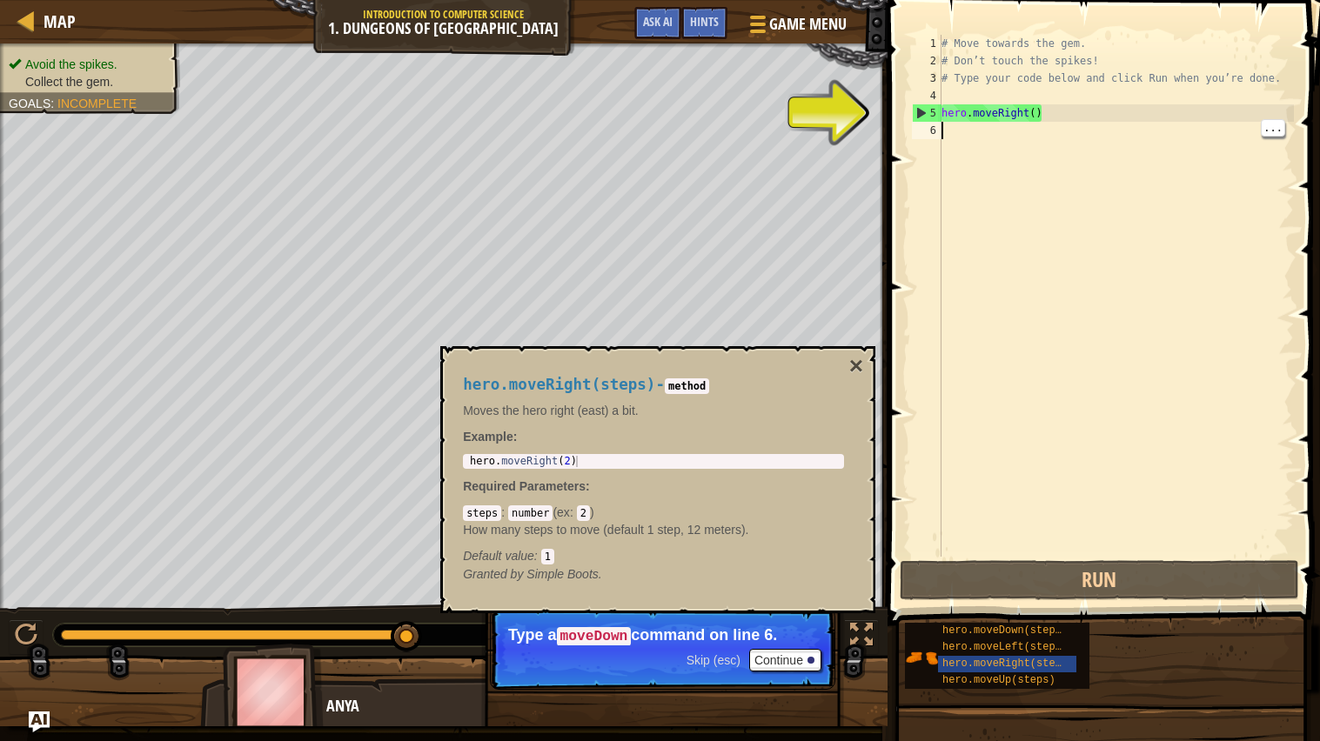
click at [1077, 98] on div "# Move towards the gem. # Don’t touch the spikes! # Type your code below and cl…" at bounding box center [1116, 313] width 356 height 557
click at [1021, 151] on div "# Move towards the gem. # Don’t touch the spikes! # Type your code below and cl…" at bounding box center [1116, 313] width 356 height 557
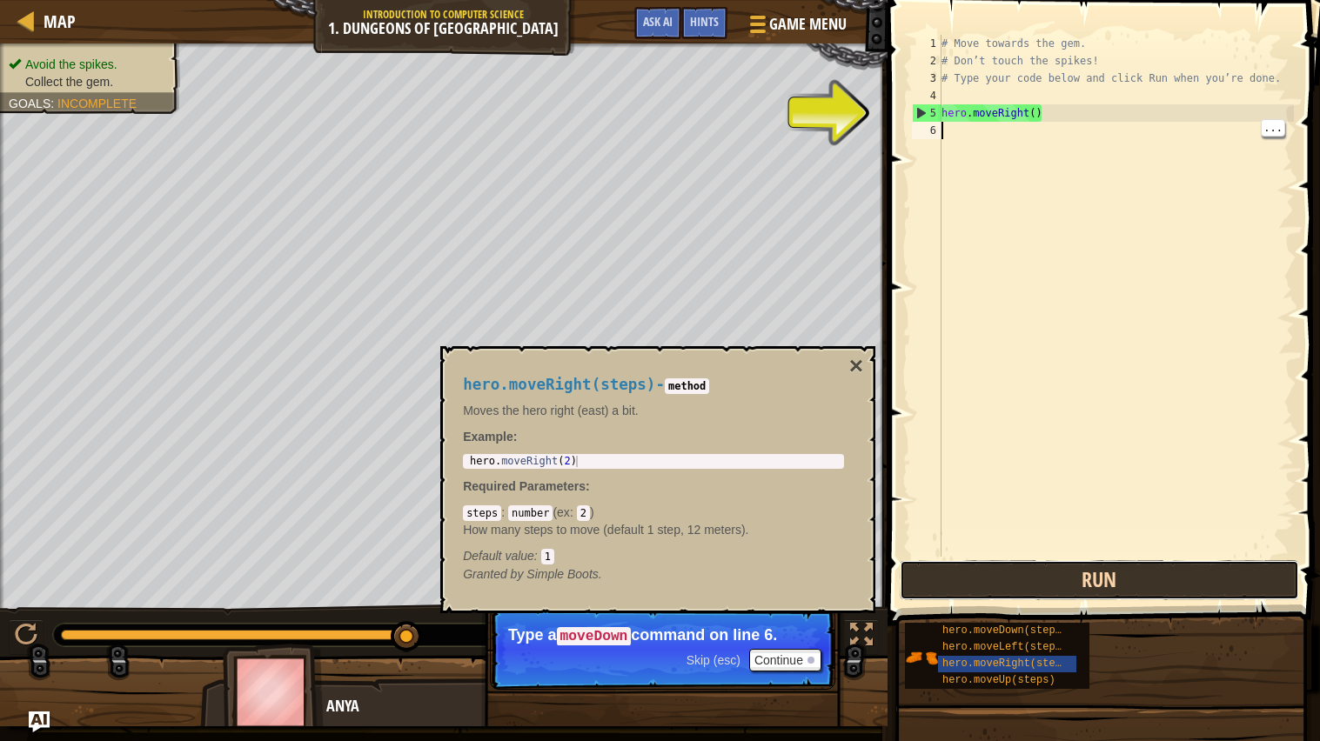
click at [1156, 579] on button "Run" at bounding box center [1099, 580] width 399 height 40
click at [1139, 569] on button "Run" at bounding box center [1099, 580] width 399 height 40
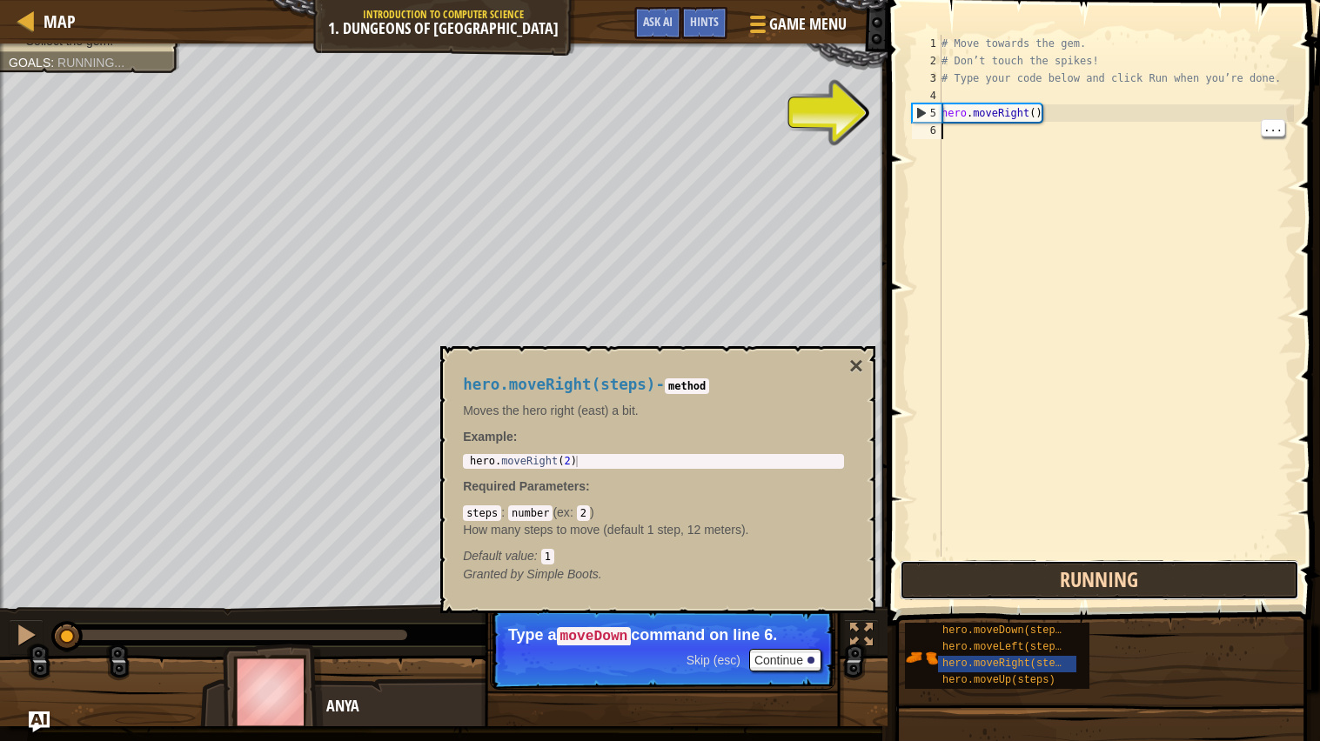
click at [1125, 572] on button "Running" at bounding box center [1099, 580] width 399 height 40
click at [1102, 580] on button "Running" at bounding box center [1099, 580] width 399 height 40
click at [1107, 573] on button "Running" at bounding box center [1099, 580] width 399 height 40
click at [1114, 574] on button "Running" at bounding box center [1099, 580] width 399 height 40
click at [1115, 573] on button "Running" at bounding box center [1099, 580] width 399 height 40
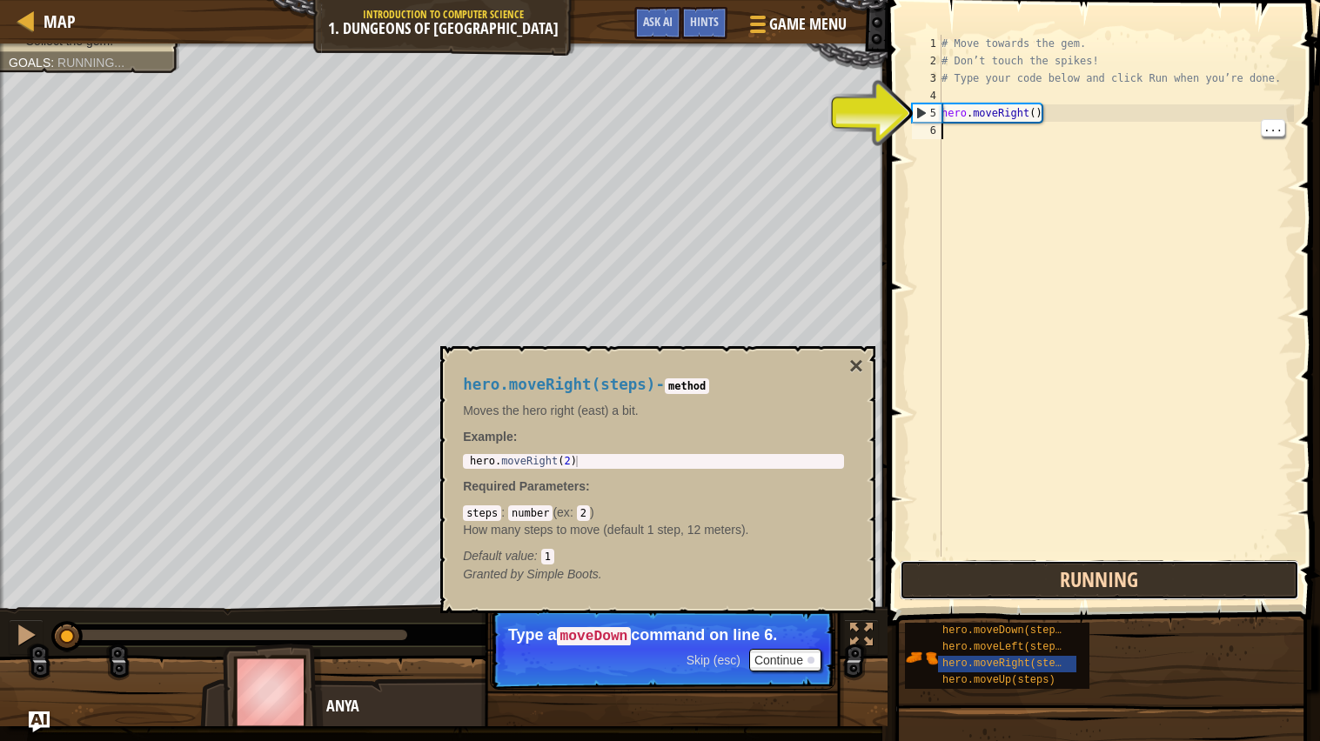
click at [1115, 573] on button "Running" at bounding box center [1099, 580] width 399 height 40
click at [1120, 569] on button "Running" at bounding box center [1099, 580] width 399 height 40
click at [1112, 565] on button "Running" at bounding box center [1099, 580] width 399 height 40
click at [1110, 567] on button "Running" at bounding box center [1099, 580] width 399 height 40
click at [1112, 560] on button "Running" at bounding box center [1099, 580] width 399 height 40
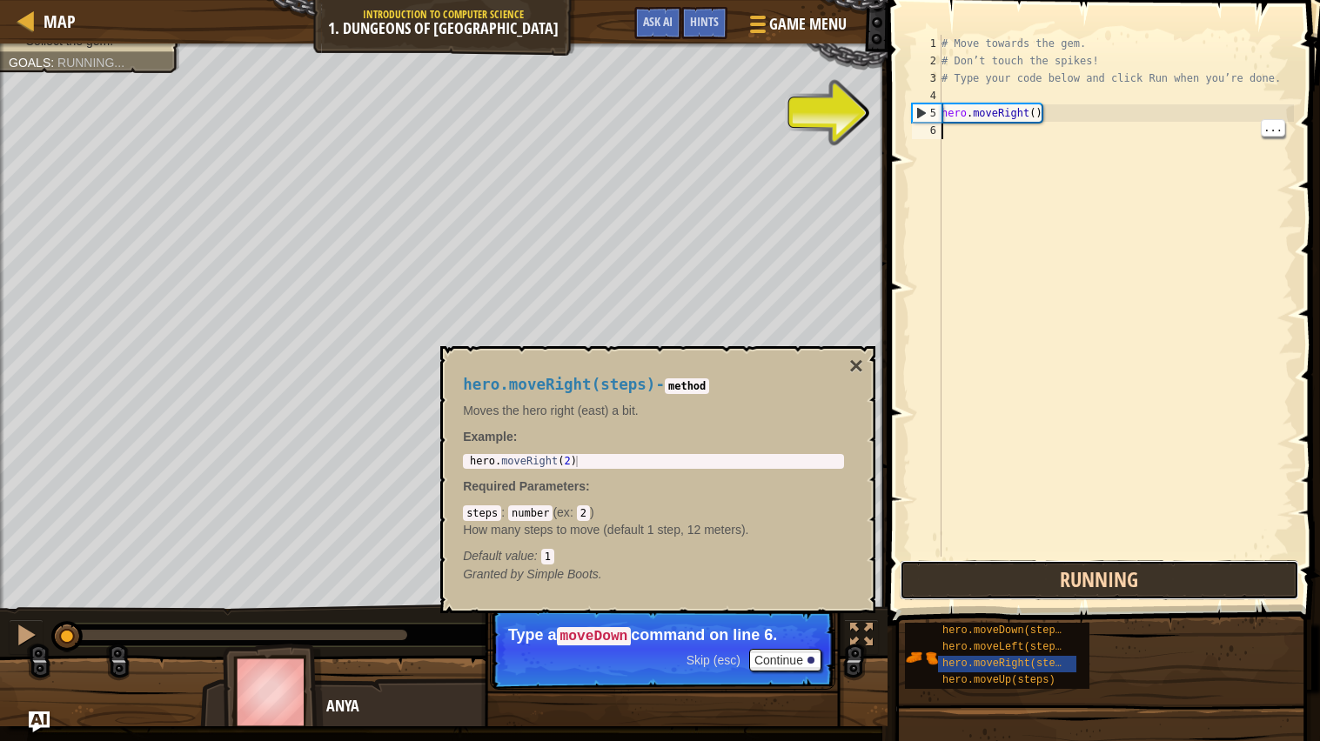
click at [1110, 564] on button "Running" at bounding box center [1099, 580] width 399 height 40
click at [1121, 560] on button "Running" at bounding box center [1099, 580] width 399 height 40
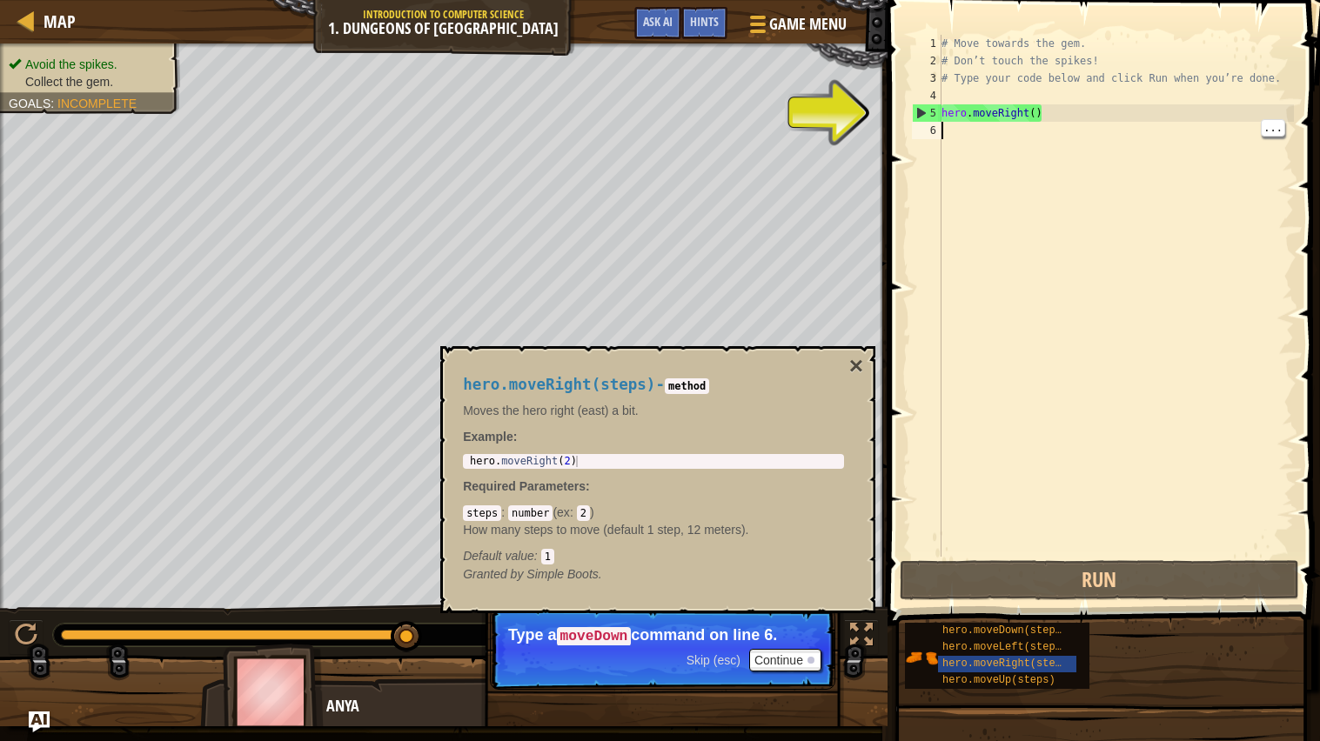
click at [947, 108] on div "# Move towards the gem. # Don’t touch the spikes! # Type your code below and cl…" at bounding box center [1116, 313] width 356 height 557
click at [633, 652] on p "Skip (esc) Continue Type a moveDown command on line 6." at bounding box center [662, 649] width 345 height 82
click at [621, 653] on p "Skip (esc) Continue Type a moveDown command on line 6." at bounding box center [662, 649] width 345 height 82
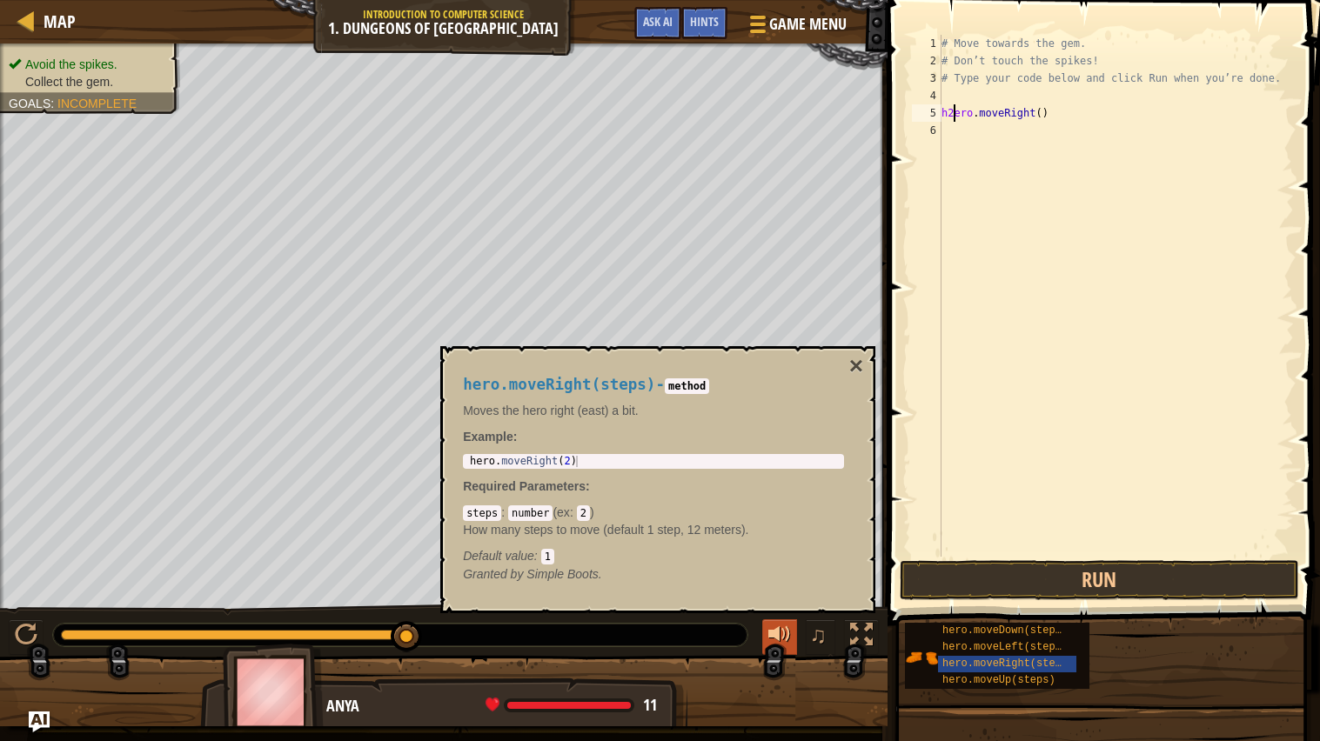
click at [779, 647] on button at bounding box center [779, 637] width 35 height 36
click at [773, 642] on div at bounding box center [779, 635] width 23 height 23
click at [813, 649] on button "♫" at bounding box center [821, 637] width 30 height 36
click at [816, 642] on span "♫" at bounding box center [817, 635] width 17 height 26
click at [853, 640] on div at bounding box center [861, 635] width 23 height 23
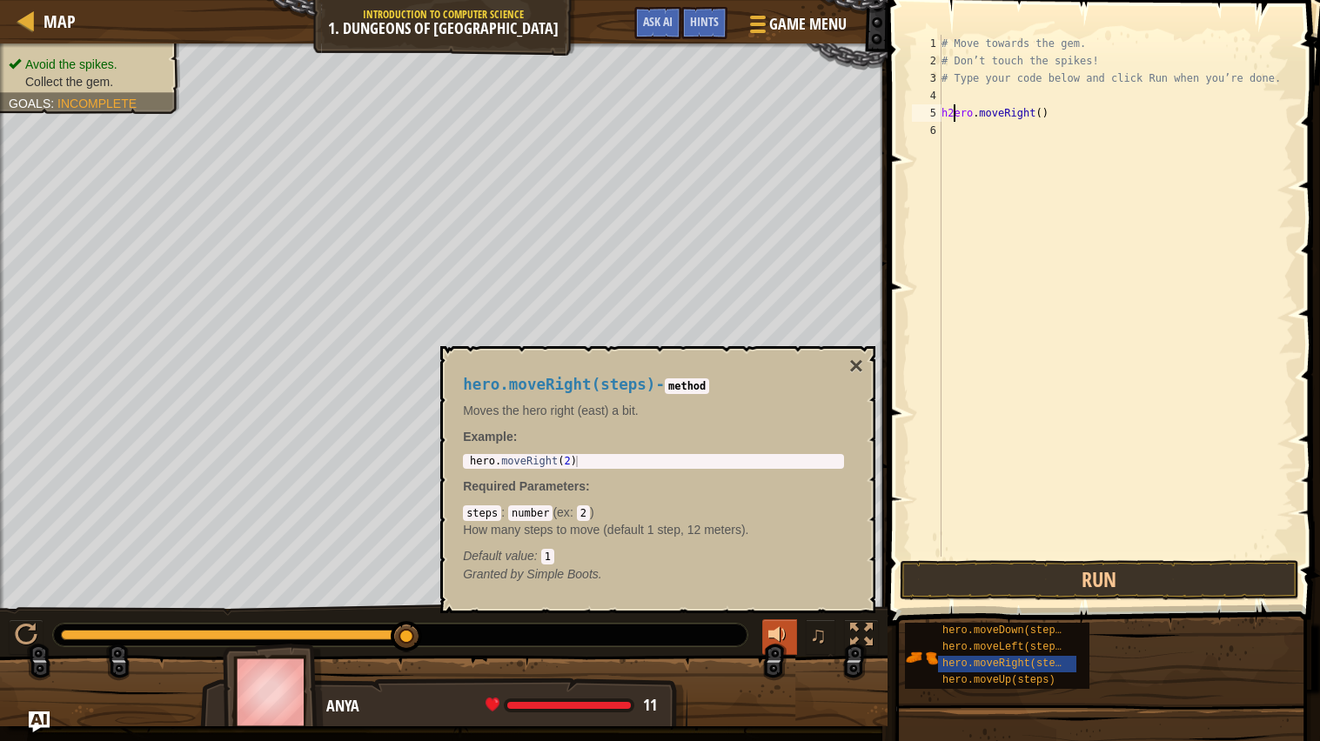
click at [786, 651] on button at bounding box center [779, 637] width 35 height 36
click at [21, 665] on div at bounding box center [443, 698] width 887 height 87
click at [23, 632] on div at bounding box center [26, 635] width 23 height 23
type textarea "h2hero.moveRight()"
click at [932, 130] on div "6" at bounding box center [927, 130] width 30 height 17
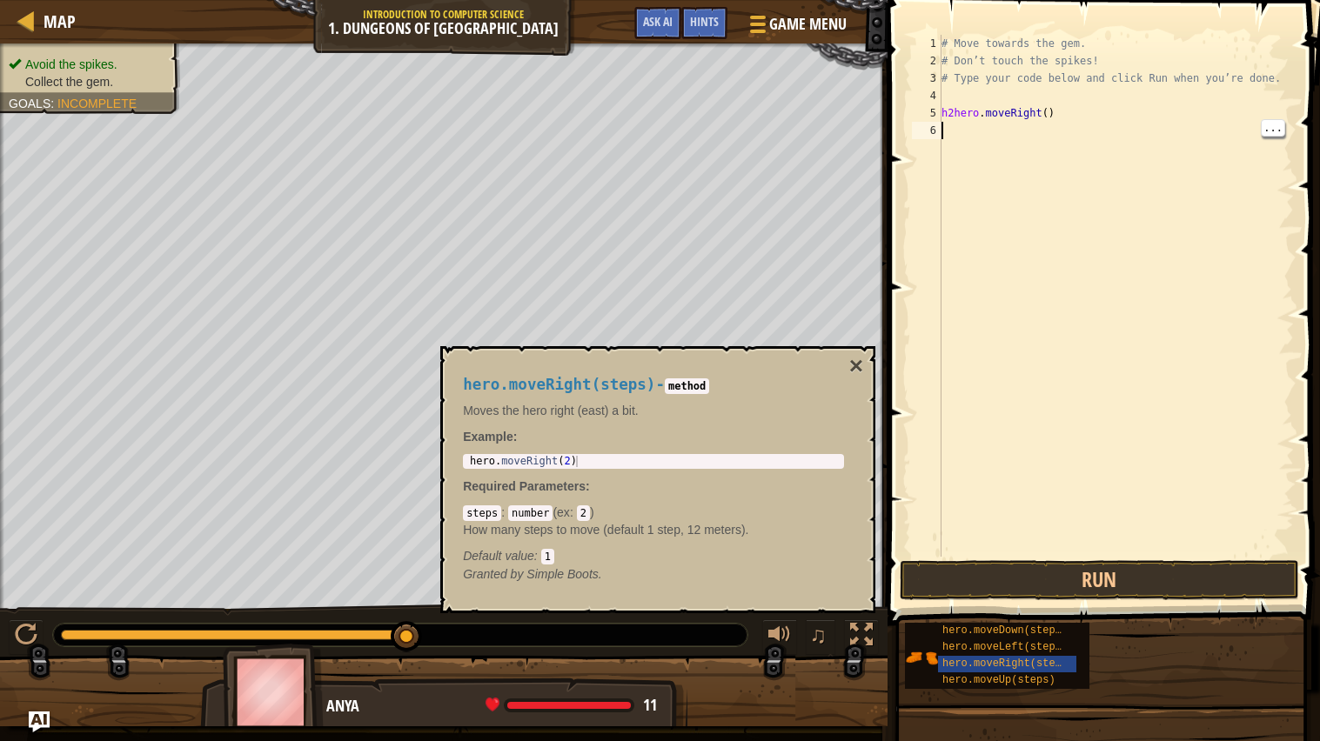
scroll to position [7, 0]
type textarea "h"
